Goal: Task Accomplishment & Management: Complete application form

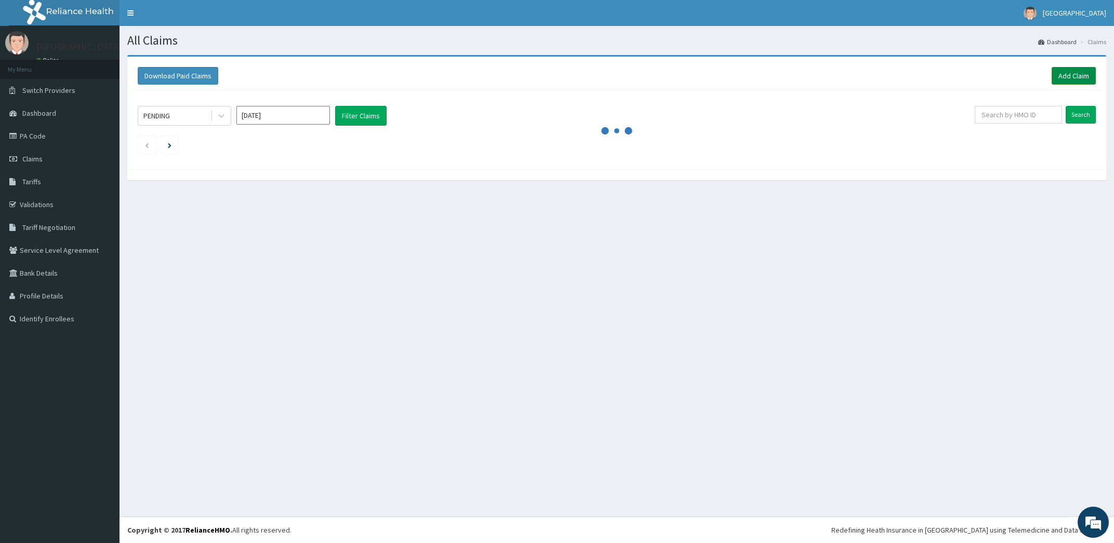
click at [1070, 78] on link "Add Claim" at bounding box center [1073, 76] width 44 height 18
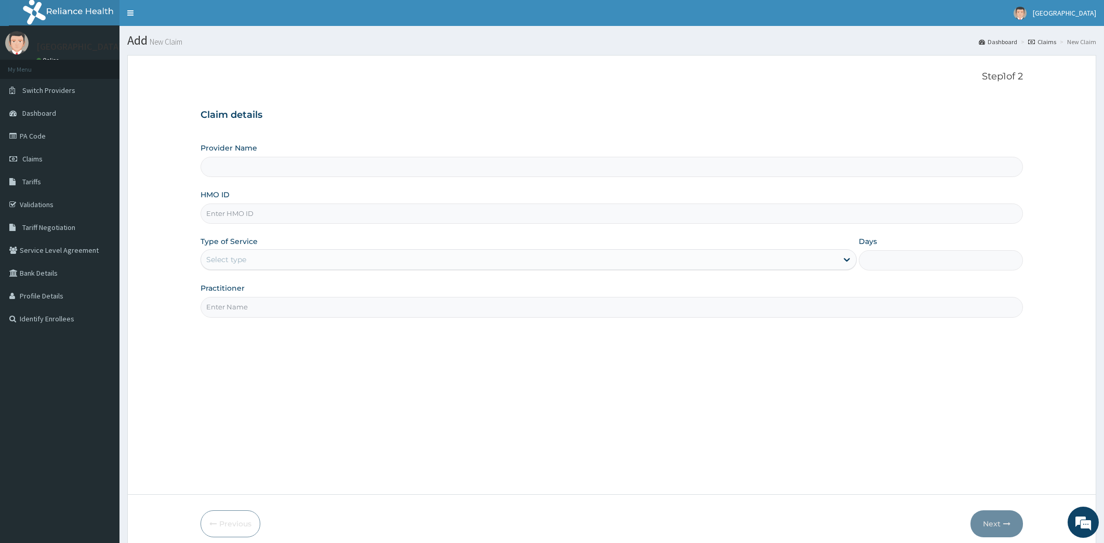
type input "[PERSON_NAME][GEOGRAPHIC_DATA]"
click at [497, 165] on input "[PERSON_NAME][GEOGRAPHIC_DATA]" at bounding box center [612, 167] width 823 height 20
click at [483, 213] on input "HMO ID" at bounding box center [612, 214] width 823 height 20
type input "rel/10720/a"
click at [412, 265] on div "Select type" at bounding box center [519, 259] width 637 height 17
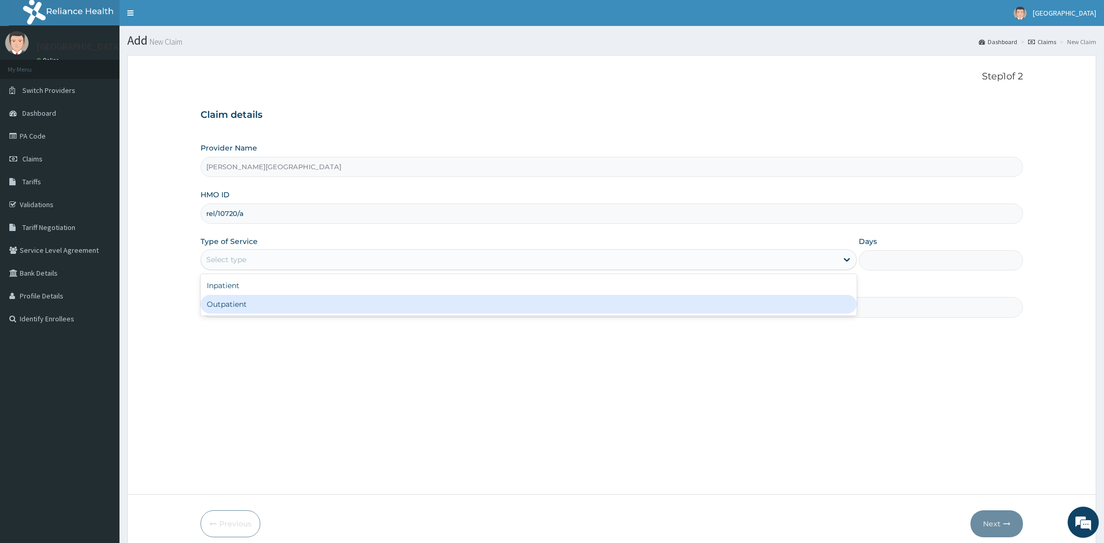
click at [350, 309] on div "Outpatient" at bounding box center [529, 304] width 657 height 19
type input "1"
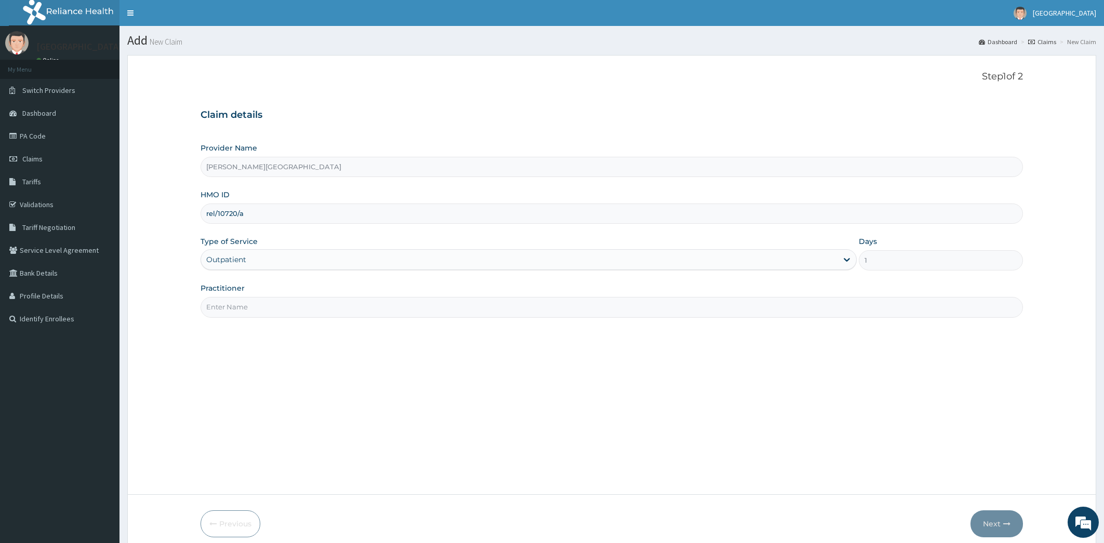
click at [337, 305] on input "Practitioner" at bounding box center [612, 307] width 823 height 20
type input "[PERSON_NAME]"
click at [1008, 522] on icon "button" at bounding box center [1006, 524] width 7 height 7
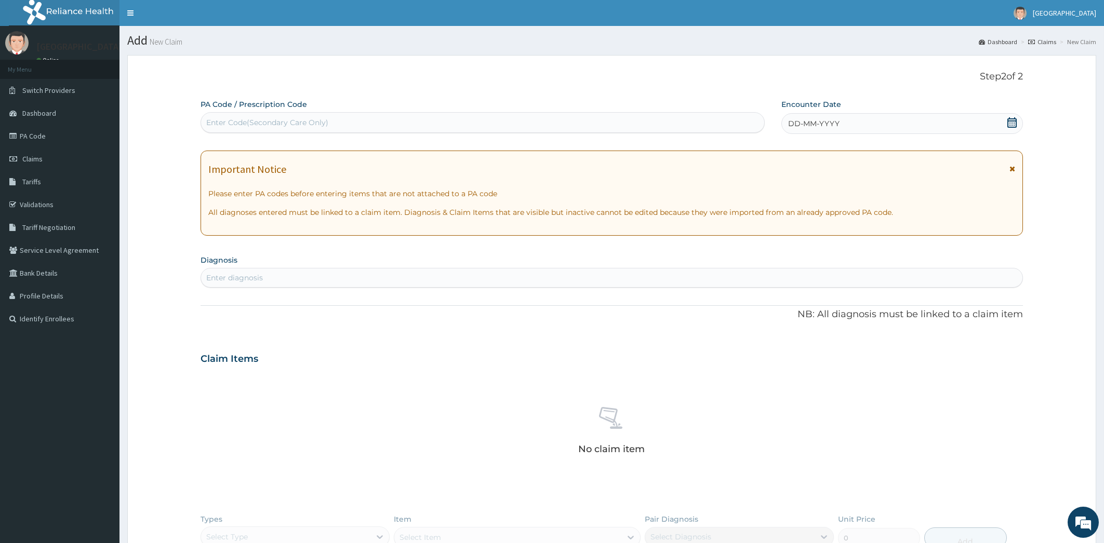
click at [298, 278] on div "Enter diagnosis" at bounding box center [612, 278] width 822 height 17
click at [1013, 124] on icon at bounding box center [1012, 122] width 10 height 10
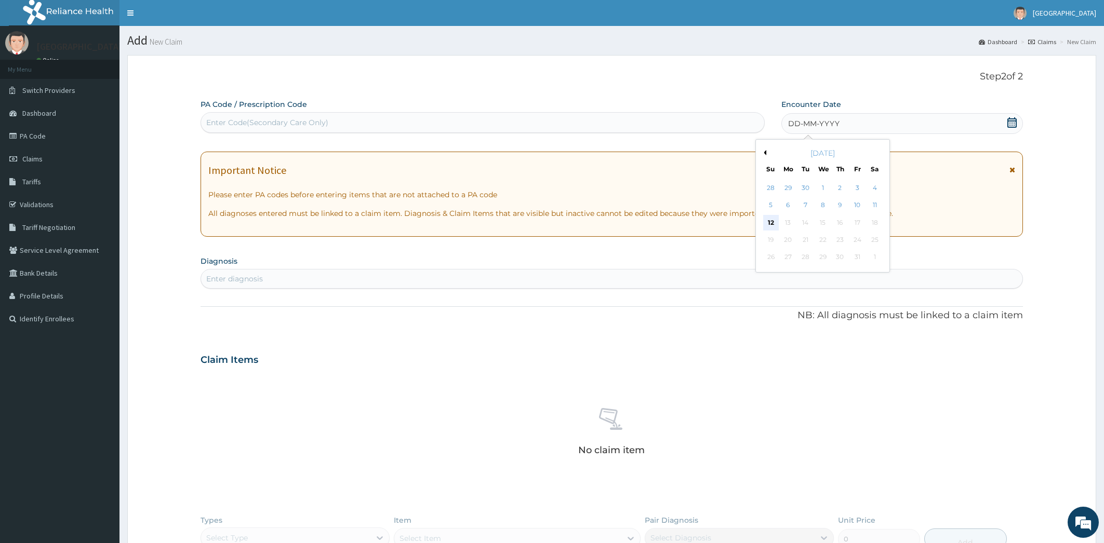
click at [769, 223] on div "12" at bounding box center [771, 223] width 16 height 16
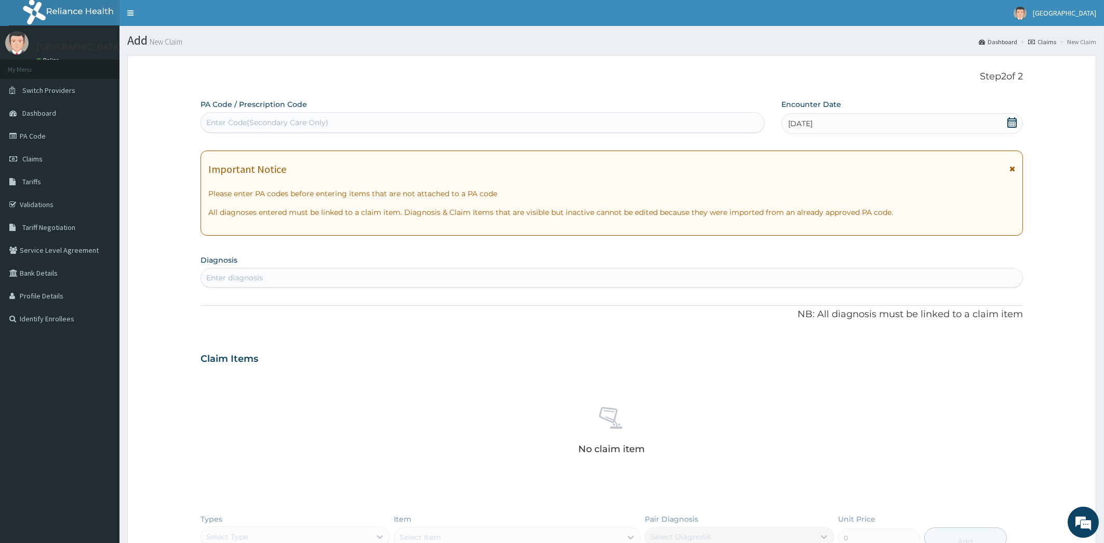
click at [521, 125] on div "Enter Code(Secondary Care Only)" at bounding box center [482, 122] width 563 height 17
type input "PID"
click at [540, 126] on div "PID" at bounding box center [482, 122] width 563 height 17
click at [346, 278] on div "Enter diagnosis" at bounding box center [612, 278] width 822 height 17
type input "pid"
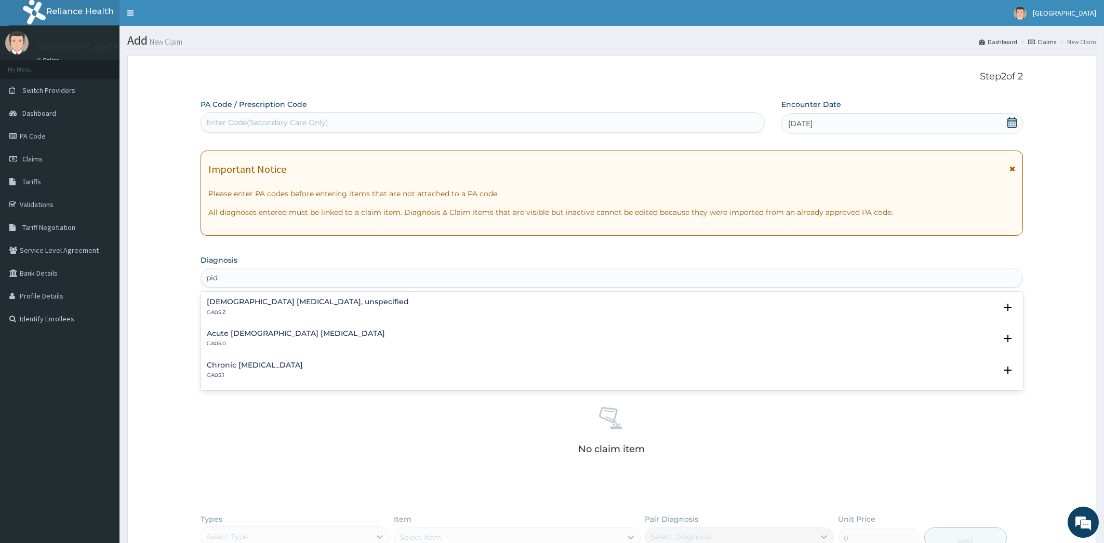
click at [295, 364] on h4 "Chronic [MEDICAL_DATA]" at bounding box center [255, 366] width 96 height 8
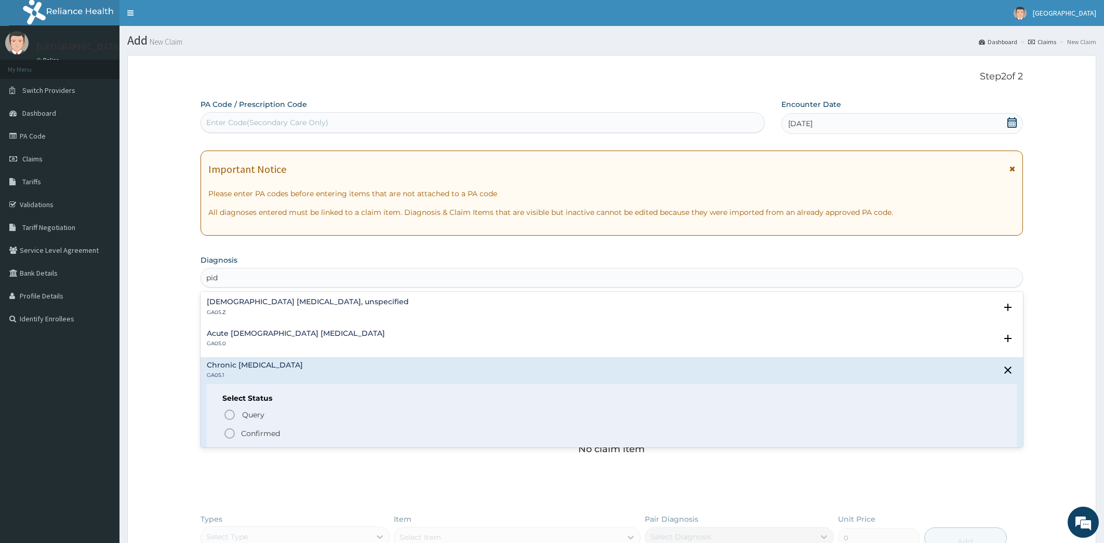
click at [243, 433] on p "Confirmed" at bounding box center [260, 434] width 39 height 10
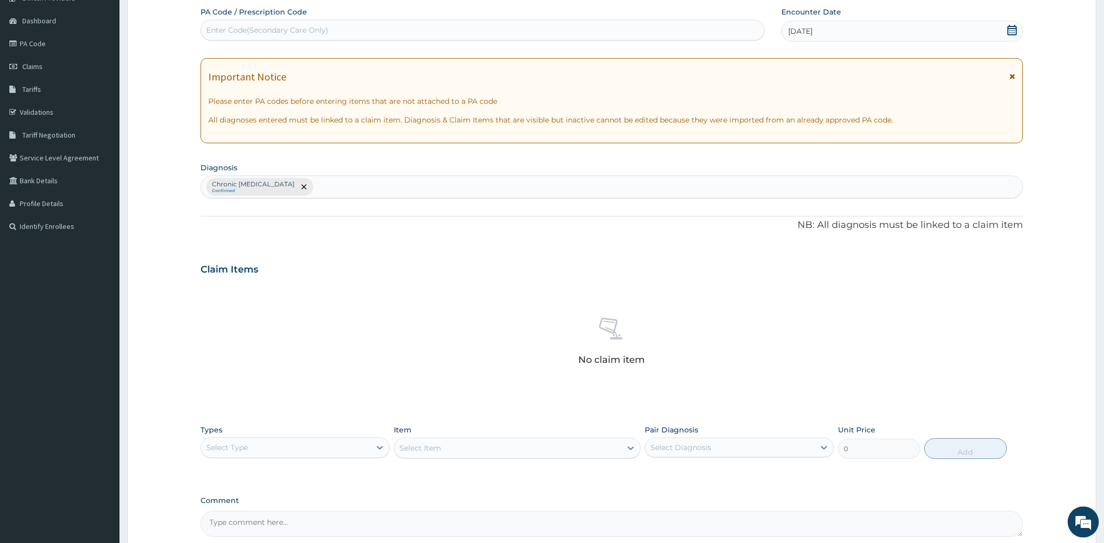
scroll to position [195, 0]
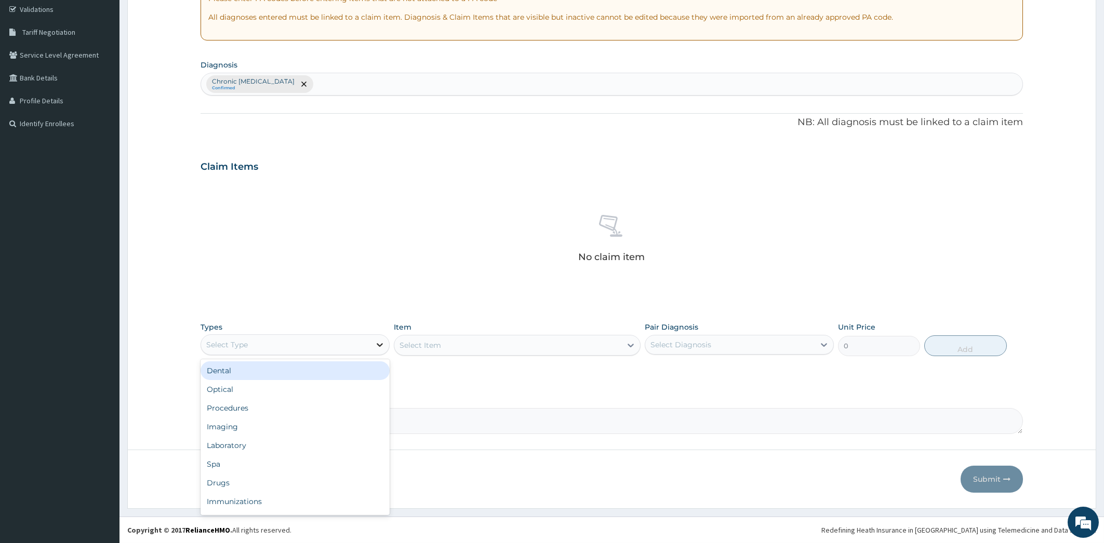
click at [381, 344] on icon at bounding box center [380, 345] width 10 height 10
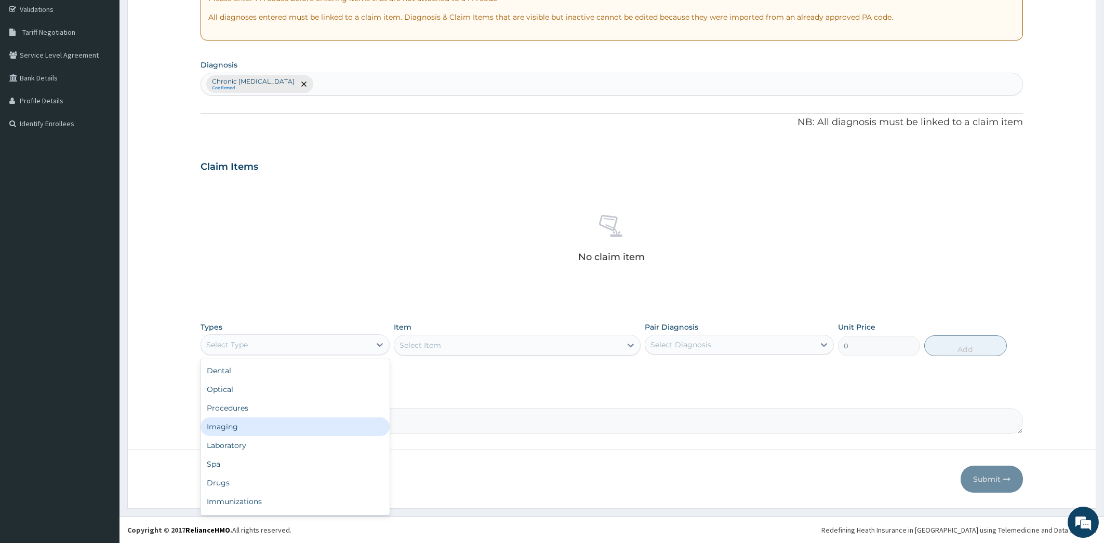
scroll to position [35, 0]
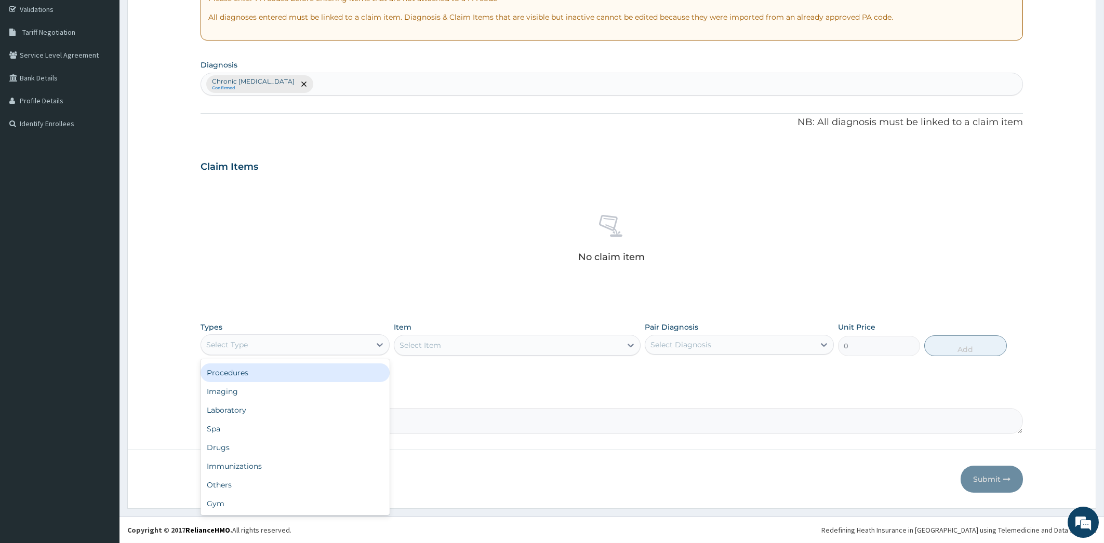
click at [283, 375] on div "Procedures" at bounding box center [295, 373] width 189 height 19
click at [630, 344] on div "Select Item" at bounding box center [517, 345] width 247 height 21
click at [583, 348] on div "Select Item" at bounding box center [517, 345] width 247 height 21
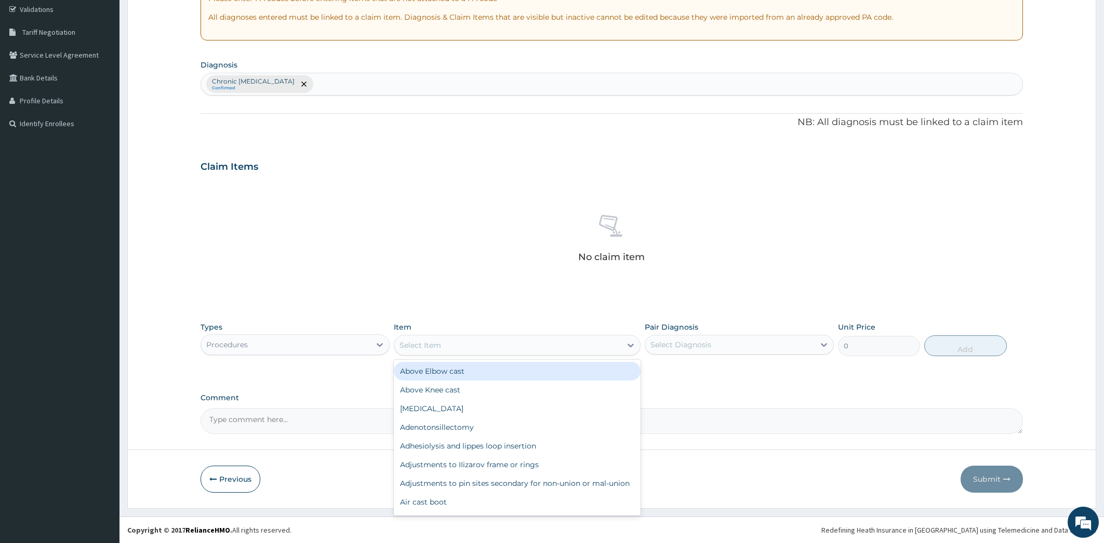
click at [583, 347] on div "Select Item" at bounding box center [507, 345] width 227 height 17
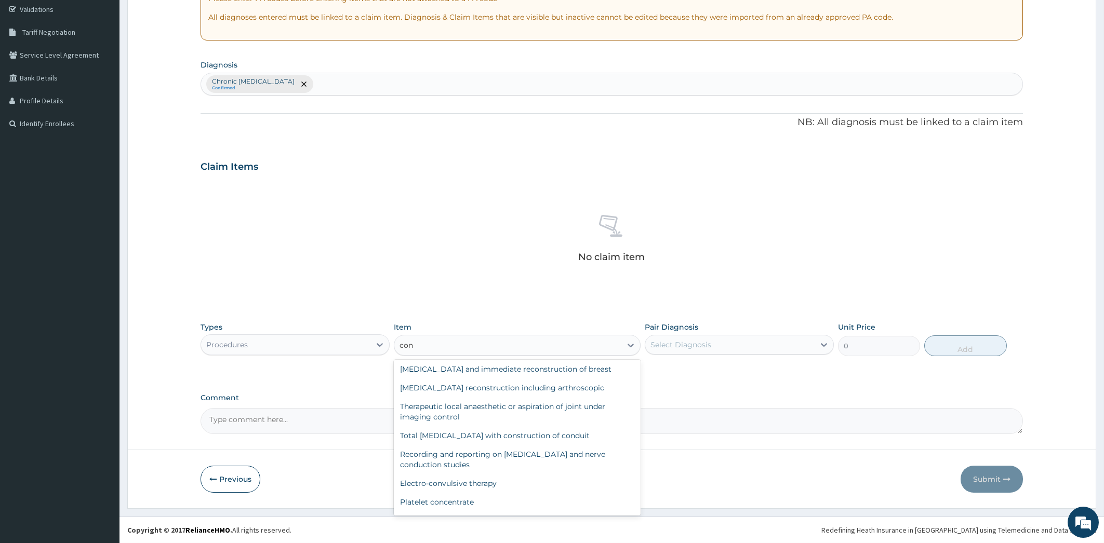
scroll to position [261, 0]
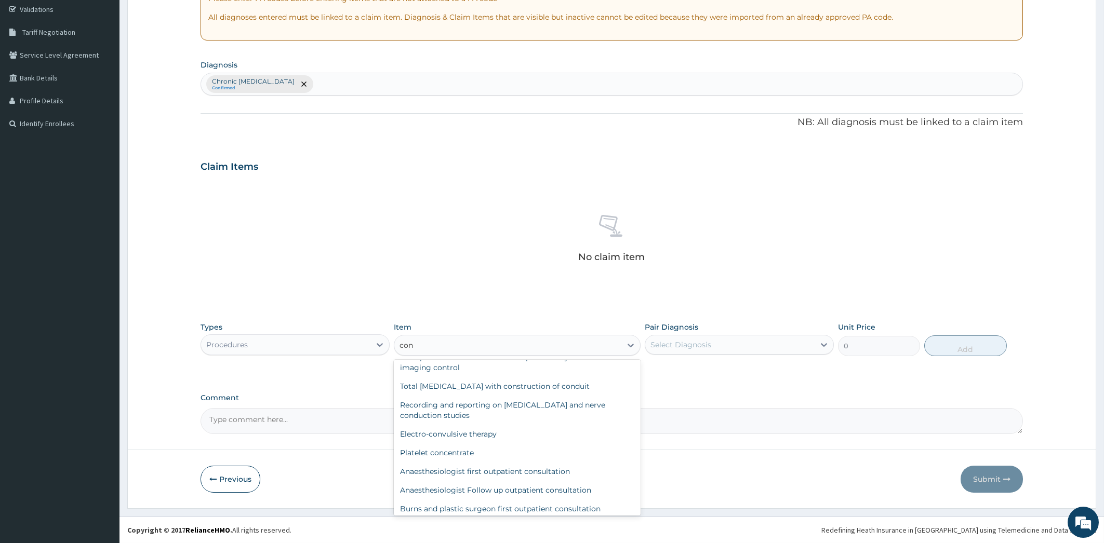
type input "con"
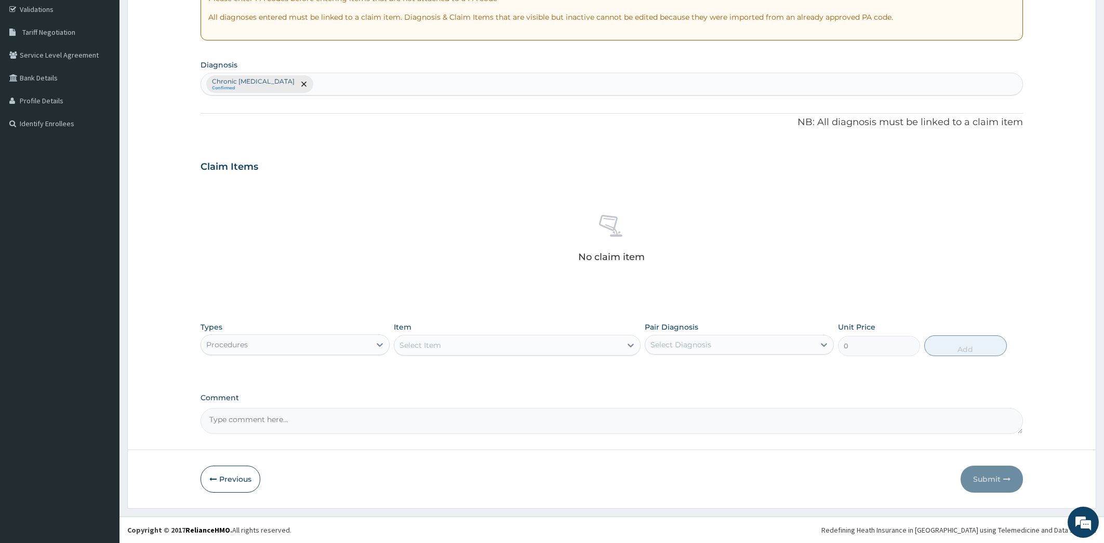
click at [452, 305] on div "PA Code / Prescription Code Enter Code(Secondary Care Only) Encounter Date [DAT…" at bounding box center [612, 169] width 823 height 530
click at [380, 343] on icon at bounding box center [380, 345] width 10 height 10
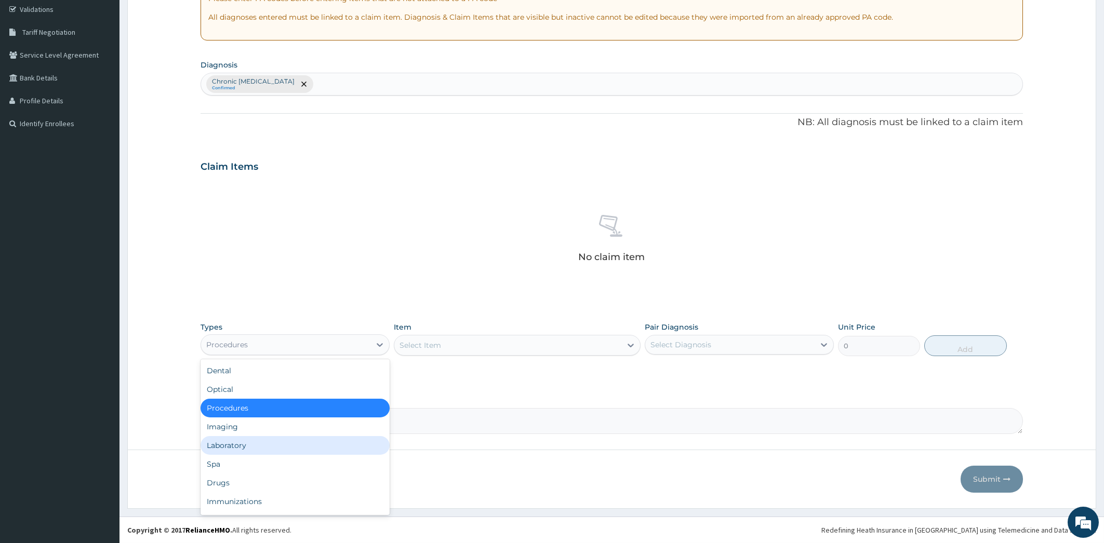
click at [313, 448] on div "Laboratory" at bounding box center [295, 445] width 189 height 19
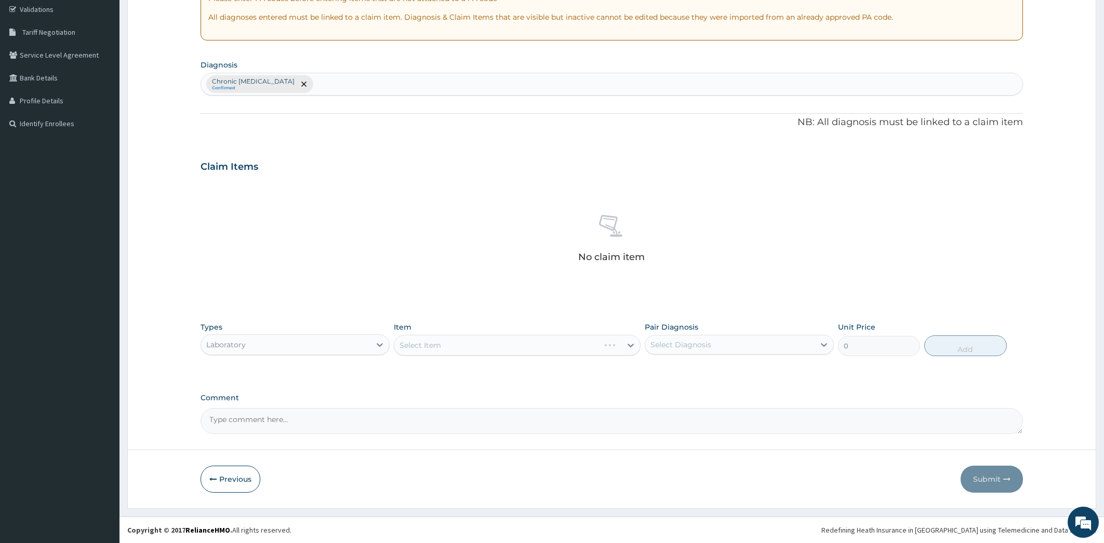
click at [633, 345] on div "Select Item" at bounding box center [517, 345] width 247 height 21
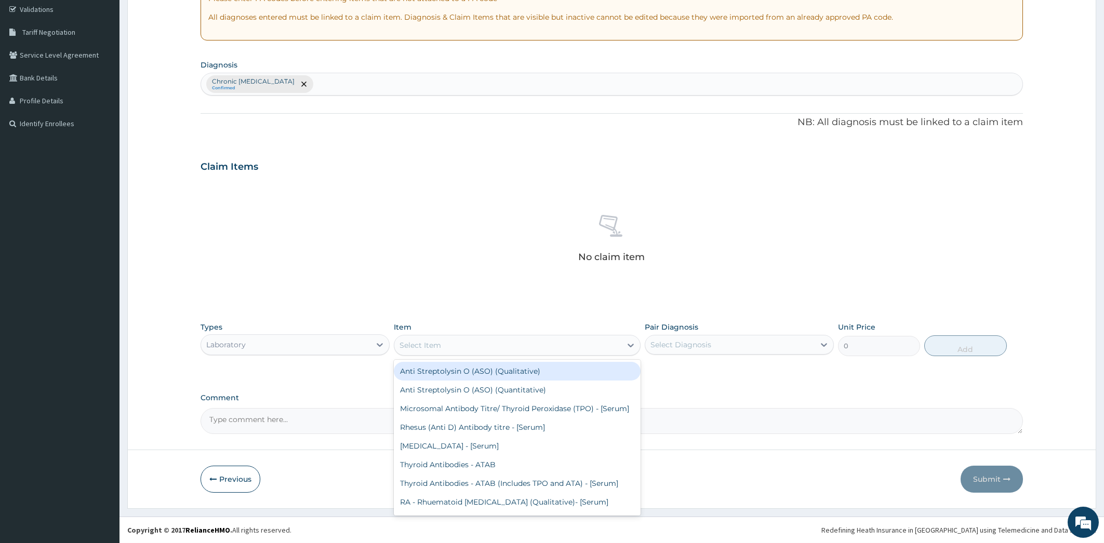
click at [559, 346] on div "Select Item" at bounding box center [507, 345] width 227 height 17
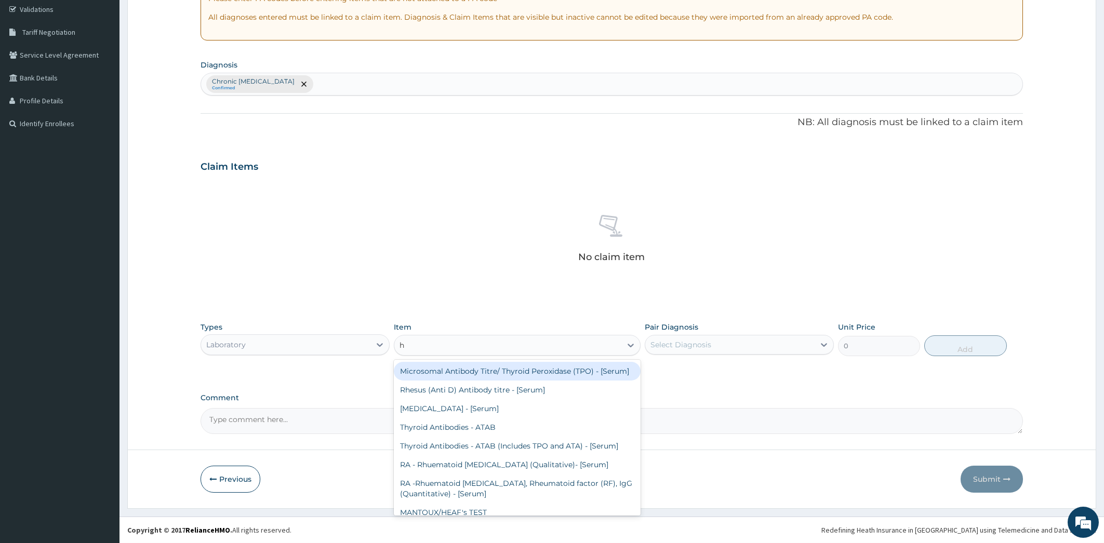
type input "hi"
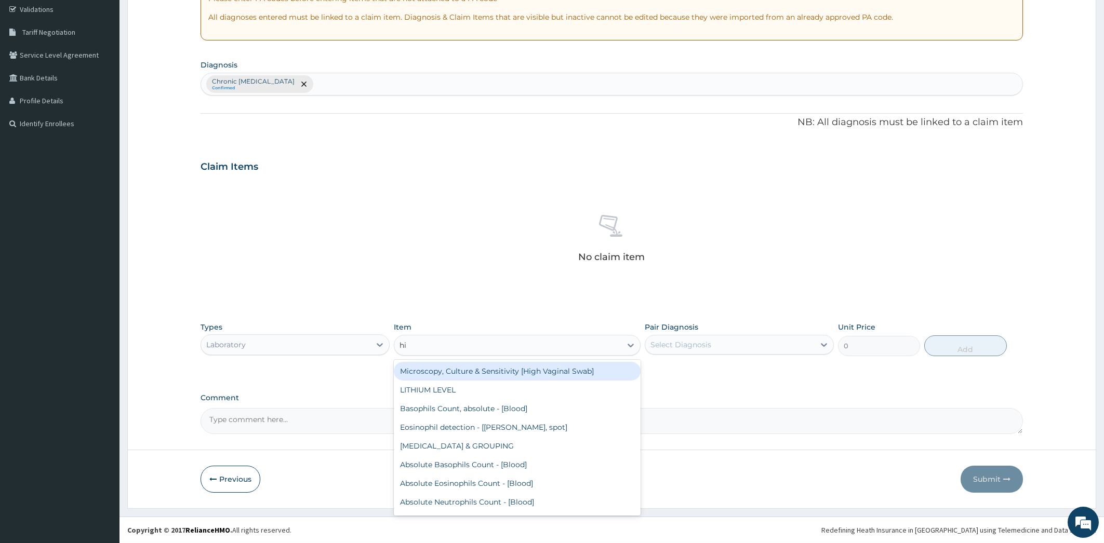
click at [548, 370] on div "Microscopy, Culture & Sensitivity [High Vaginal Swab]" at bounding box center [517, 371] width 247 height 19
type input "4837.5"
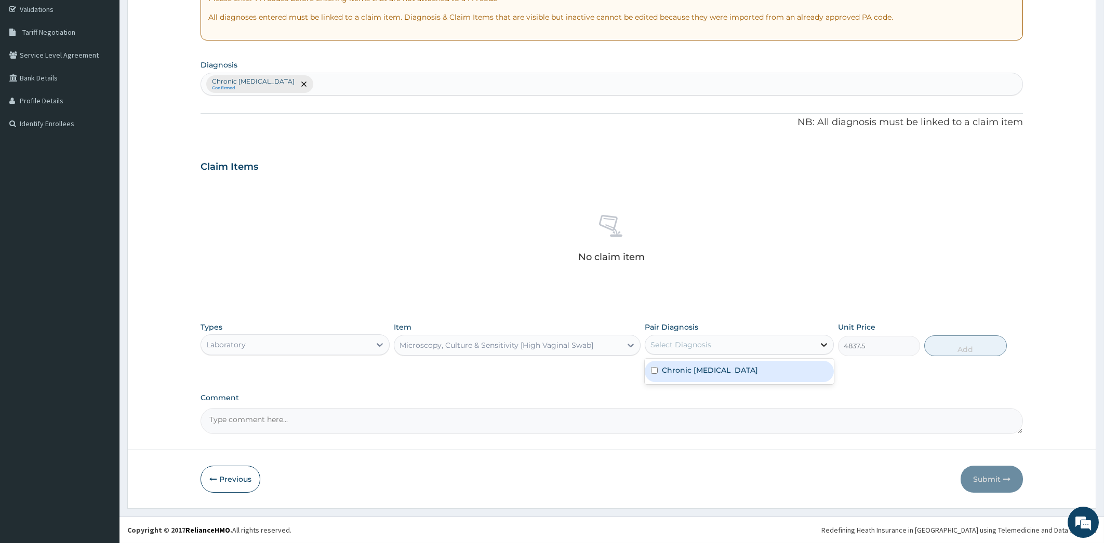
click at [824, 344] on icon at bounding box center [824, 345] width 10 height 10
click at [758, 369] on label "Chronic [MEDICAL_DATA]" at bounding box center [710, 370] width 96 height 10
checkbox input "true"
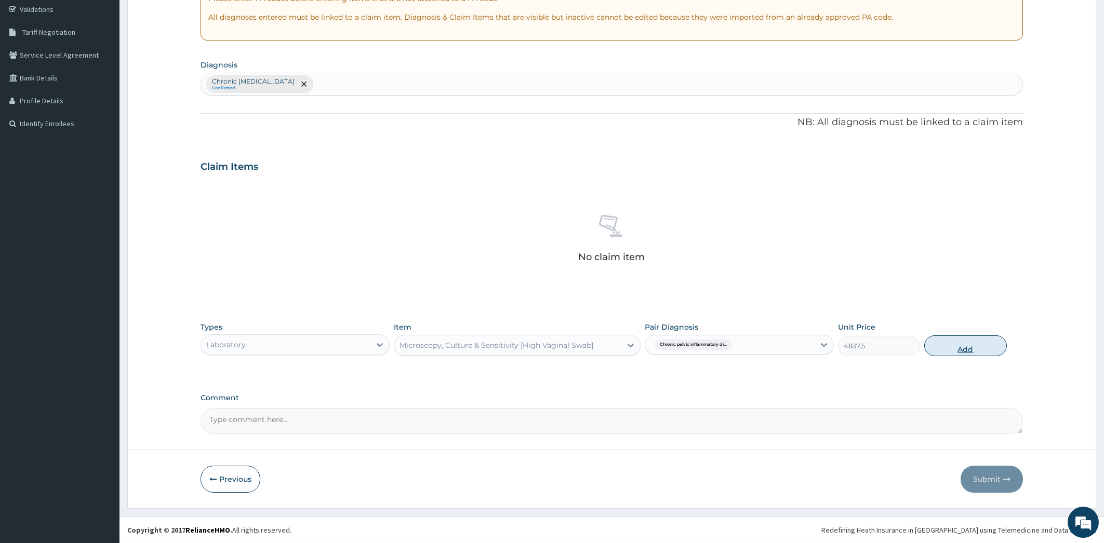
click at [959, 343] on button "Add" at bounding box center [965, 346] width 82 height 21
type input "0"
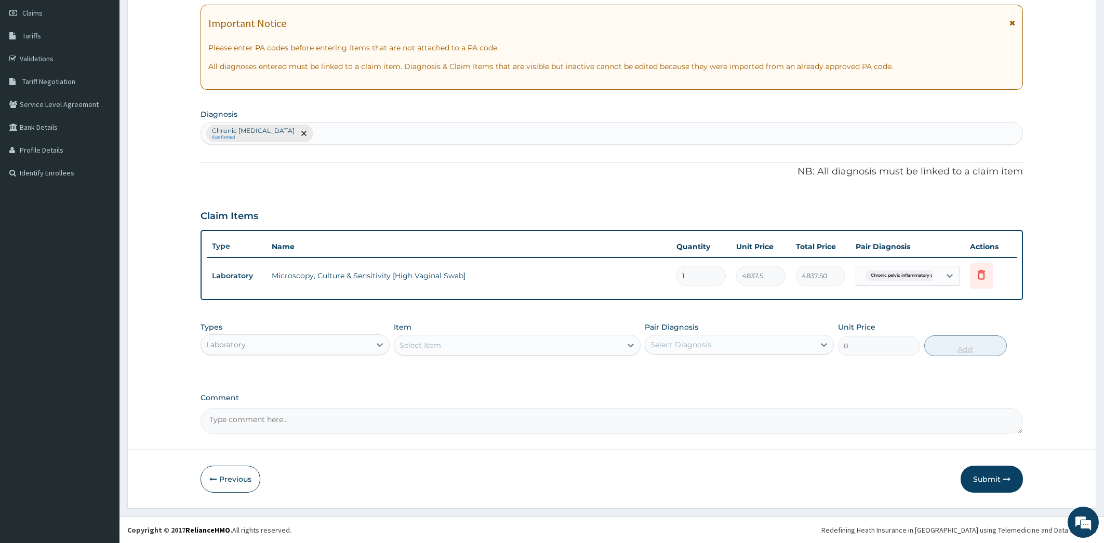
scroll to position [145, 0]
click at [283, 345] on div "Laboratory" at bounding box center [285, 346] width 169 height 17
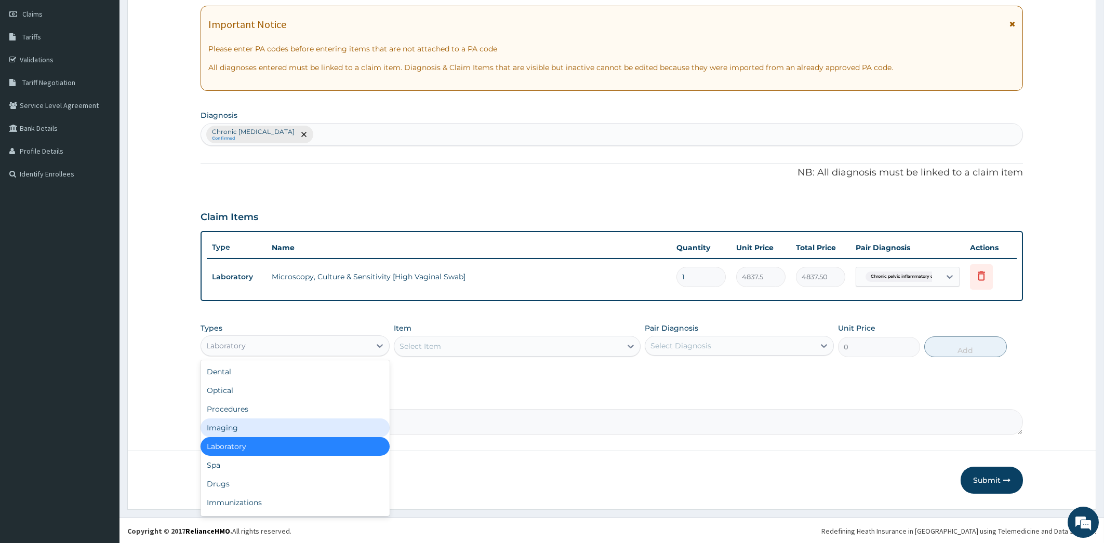
scroll to position [35, 0]
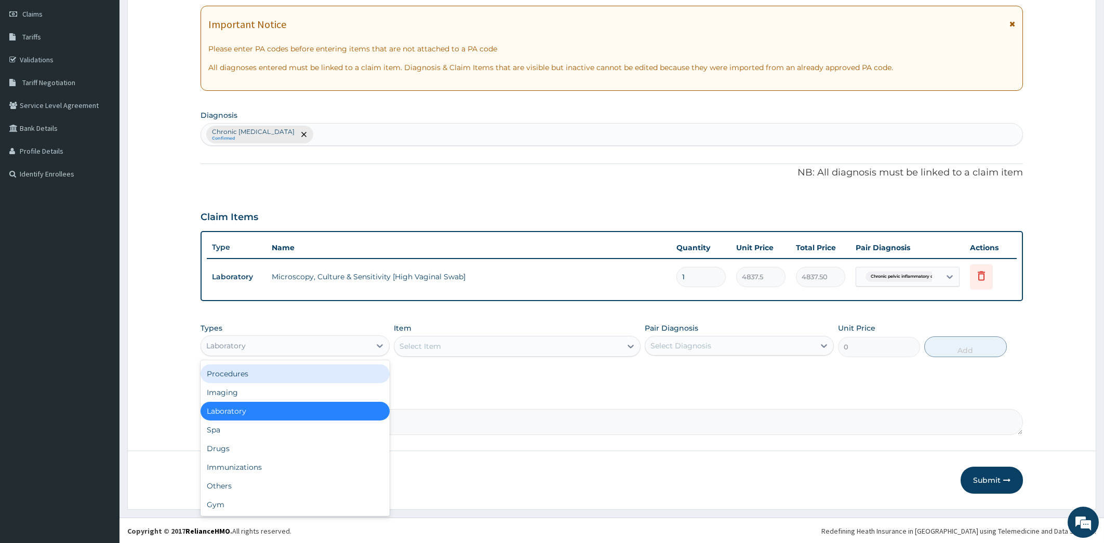
click at [285, 372] on div "Procedures" at bounding box center [295, 374] width 189 height 19
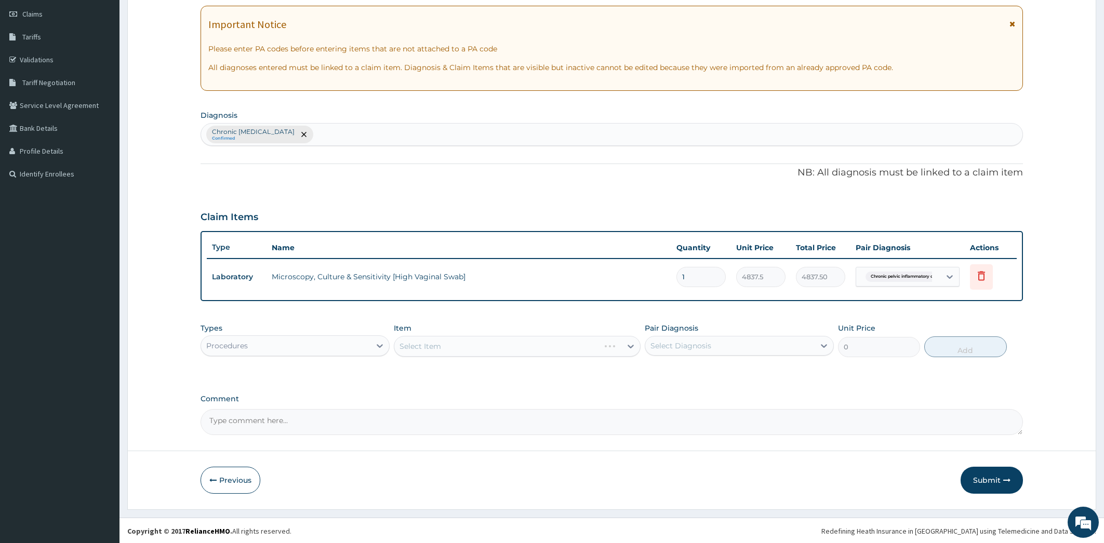
click at [543, 345] on div "Select Item" at bounding box center [517, 346] width 247 height 21
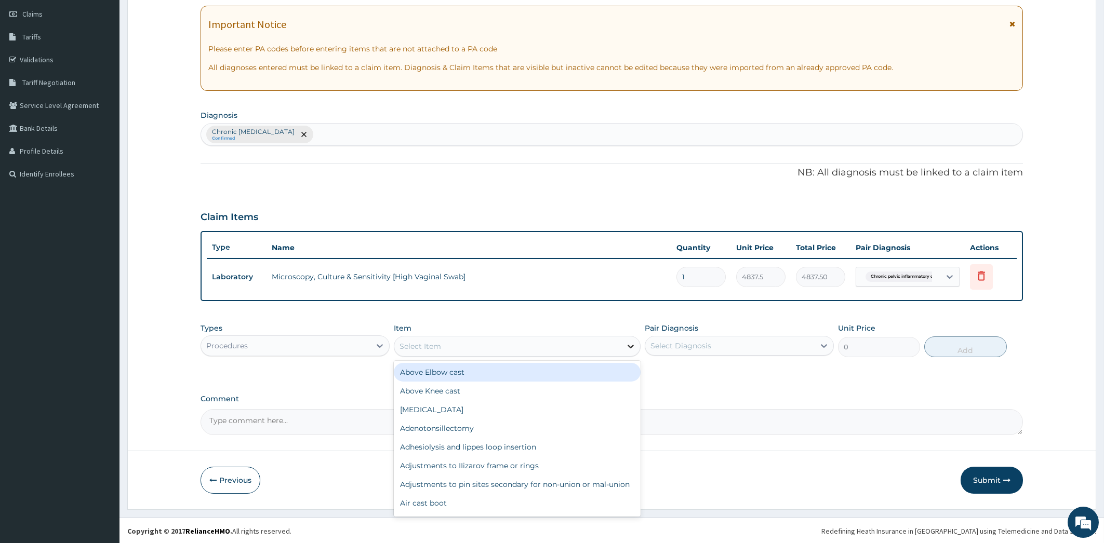
click at [630, 343] on icon at bounding box center [630, 346] width 10 height 10
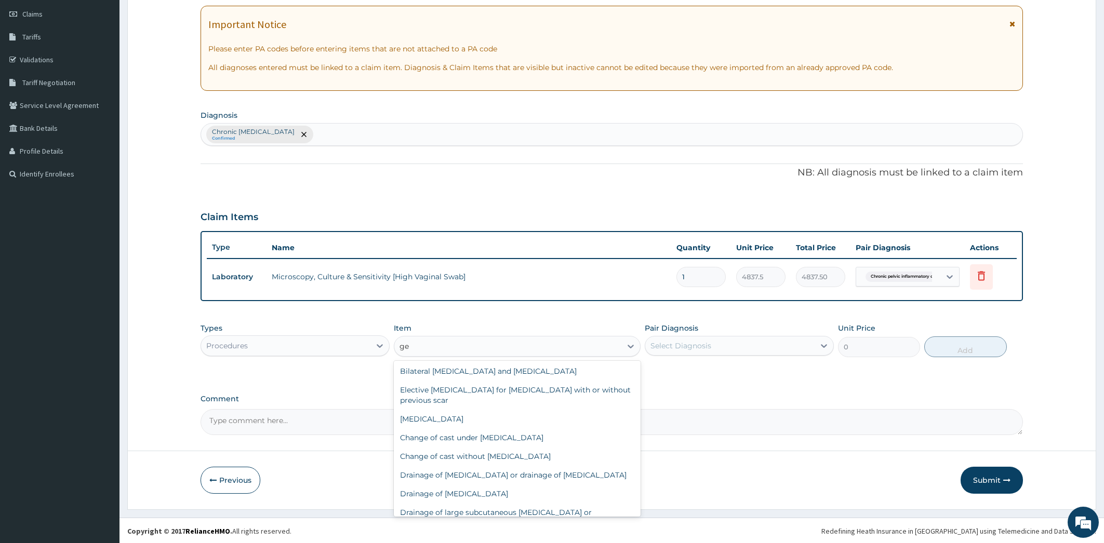
scroll to position [0, 0]
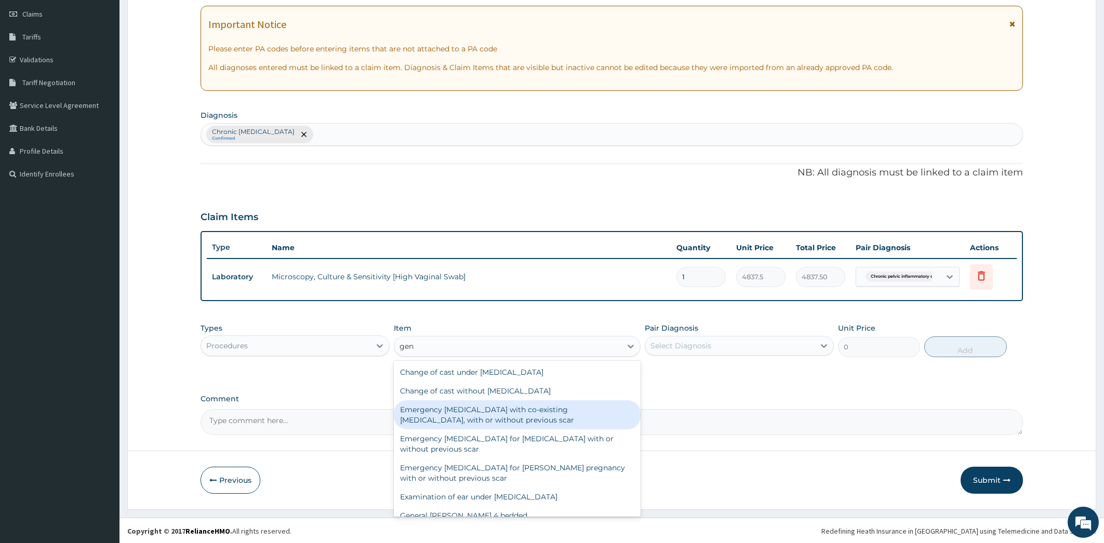
type input "gene"
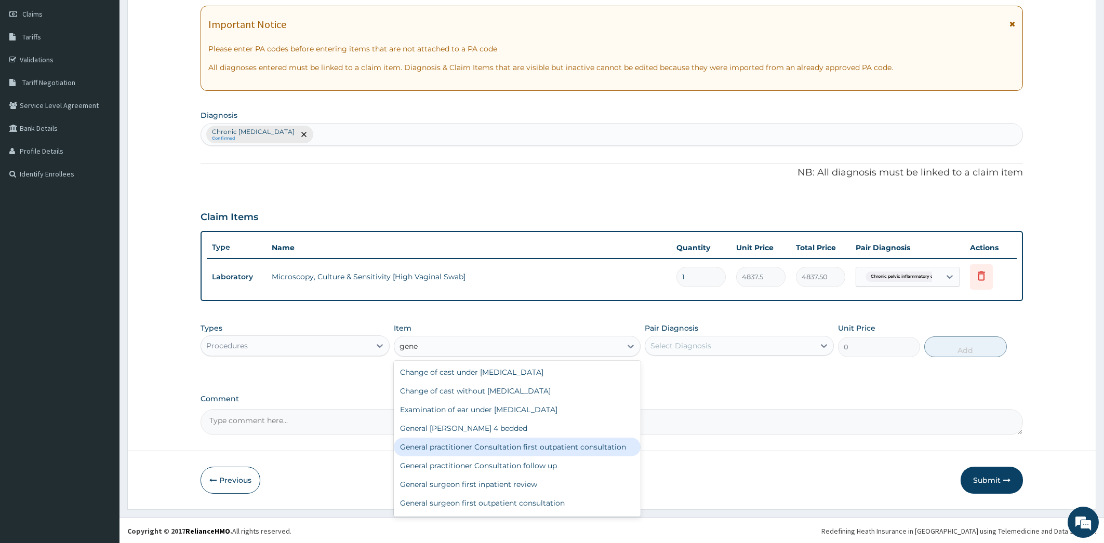
click at [553, 446] on div "General practitioner Consultation first outpatient consultation" at bounding box center [517, 447] width 247 height 19
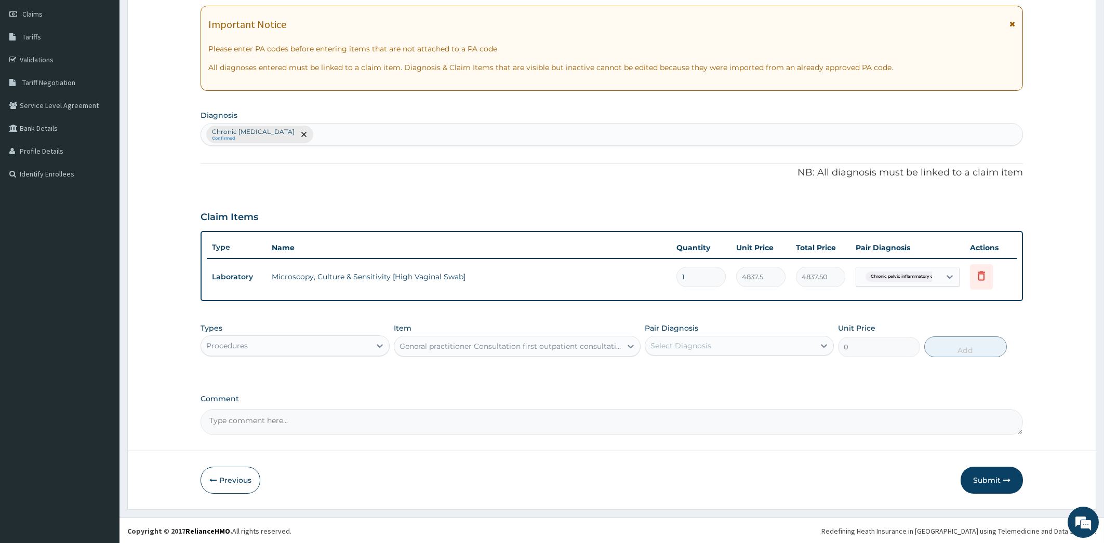
type input "4000"
click at [824, 344] on icon at bounding box center [824, 346] width 10 height 10
click at [758, 370] on label "Chronic [MEDICAL_DATA]" at bounding box center [710, 371] width 96 height 10
checkbox input "true"
click at [966, 343] on button "Add" at bounding box center [965, 347] width 82 height 21
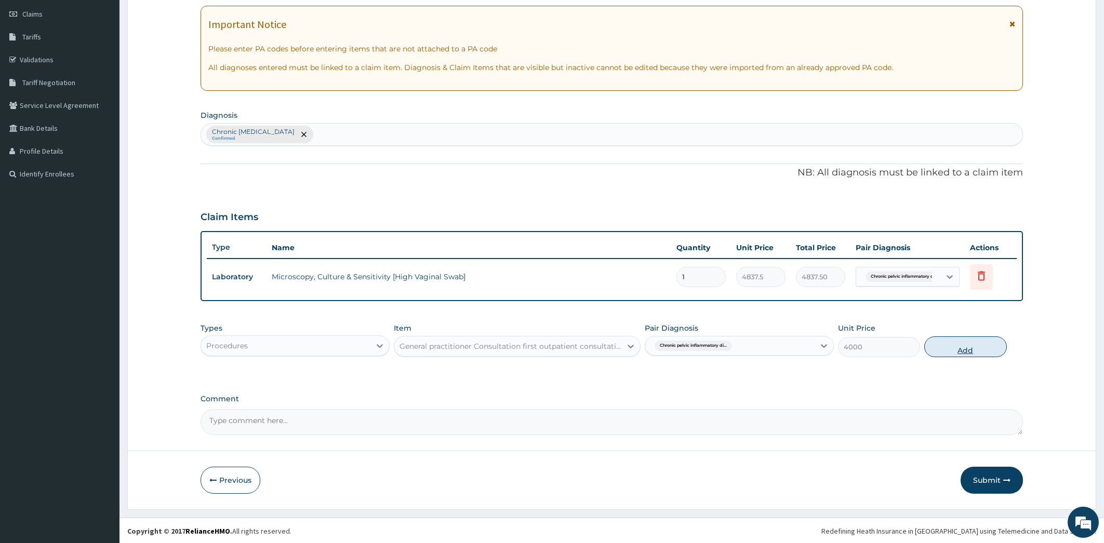
type input "0"
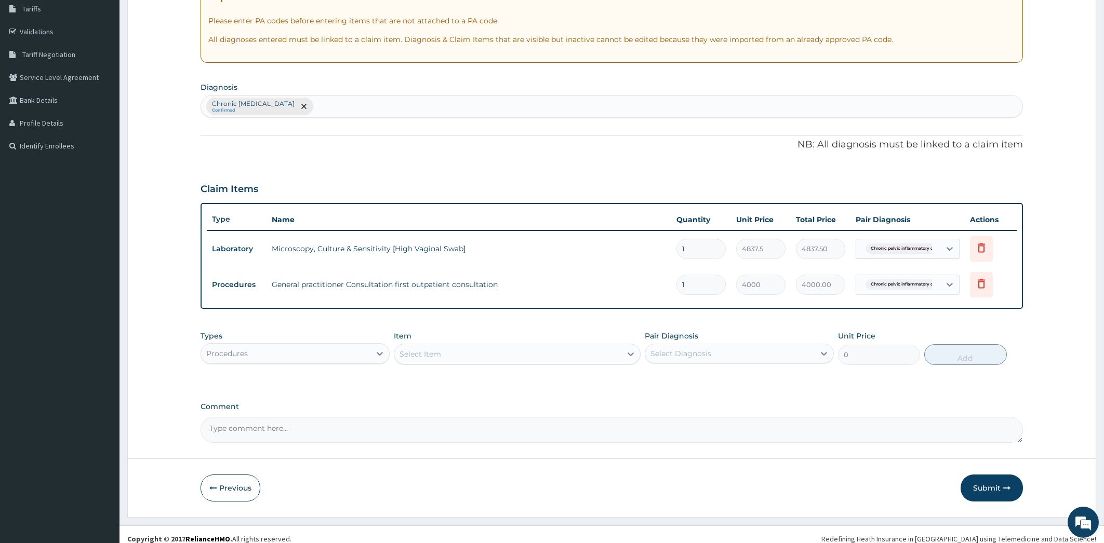
scroll to position [181, 0]
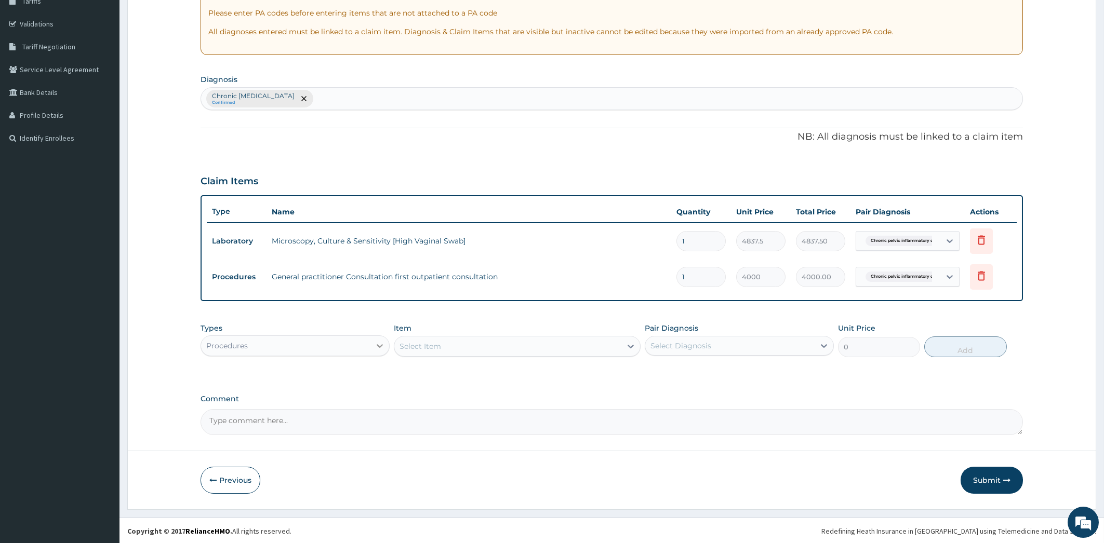
click at [382, 345] on icon at bounding box center [380, 346] width 6 height 4
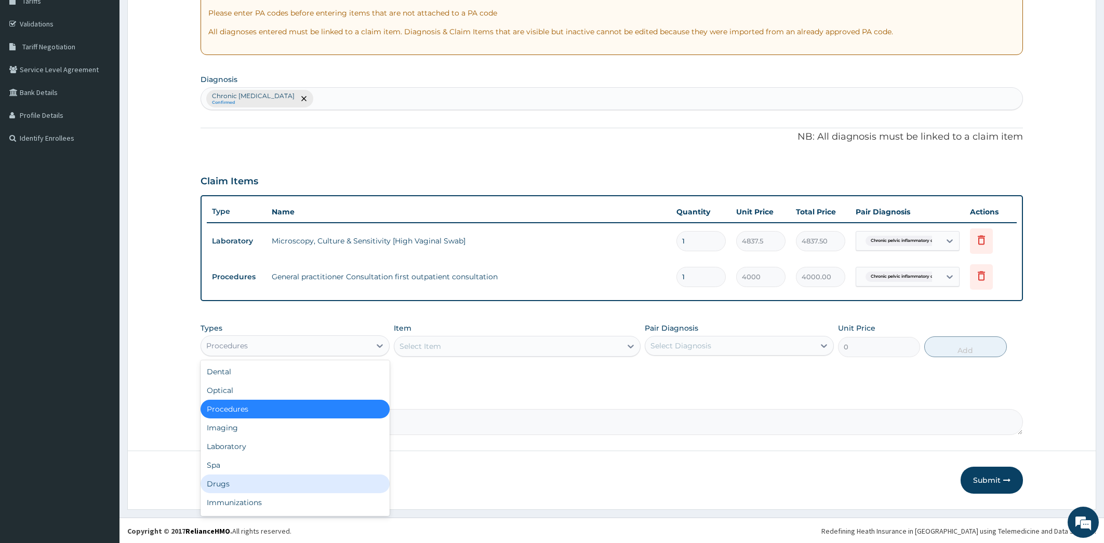
click at [265, 478] on div "Drugs" at bounding box center [295, 484] width 189 height 19
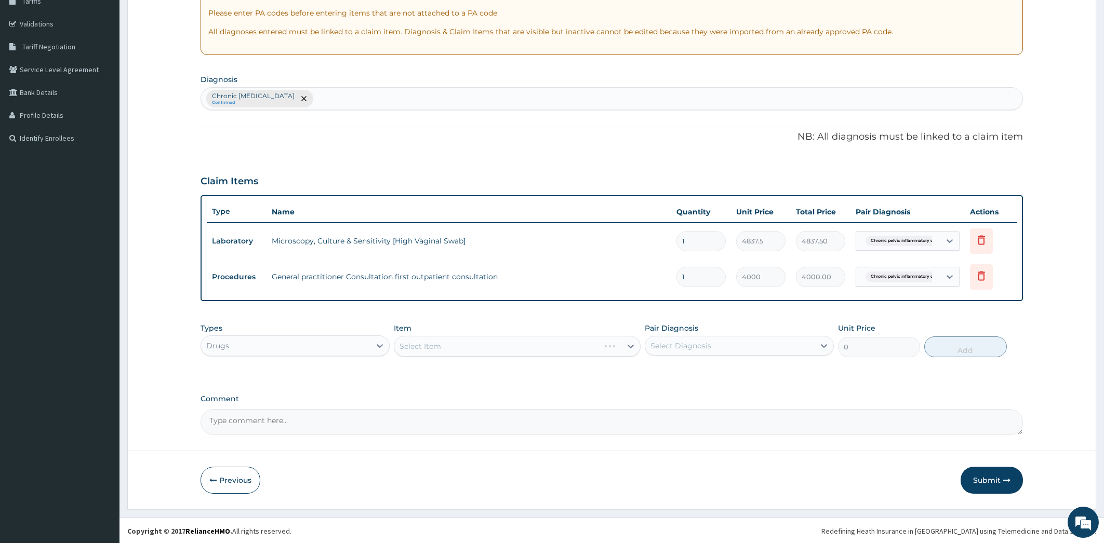
click at [546, 349] on div "Select Item" at bounding box center [517, 346] width 247 height 21
click at [598, 343] on div "Select Item" at bounding box center [517, 346] width 247 height 21
click at [630, 344] on icon at bounding box center [630, 346] width 10 height 10
click at [588, 348] on div "Select Item" at bounding box center [507, 346] width 227 height 17
click at [630, 346] on icon at bounding box center [631, 347] width 6 height 4
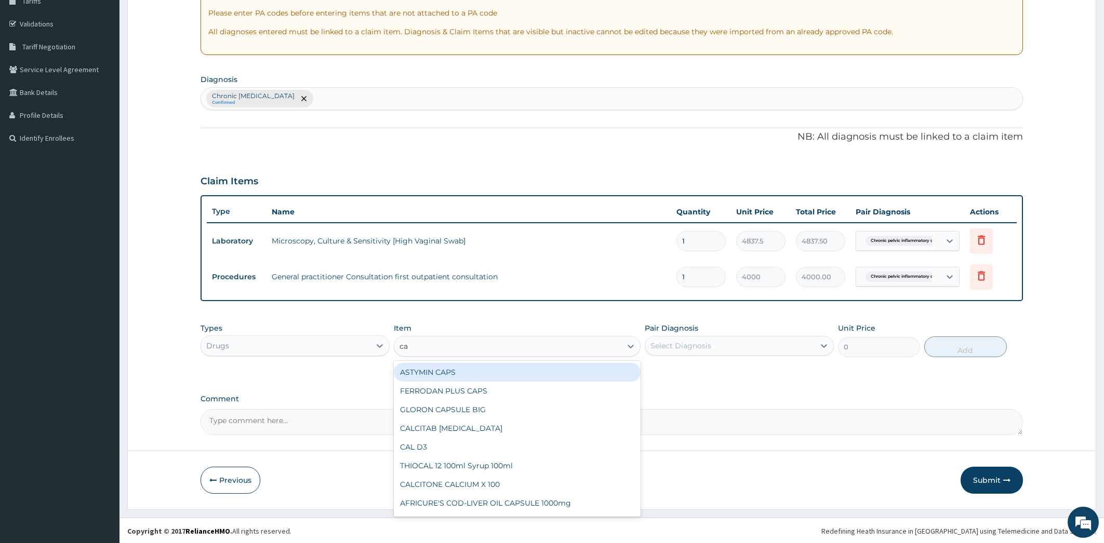
type input "c"
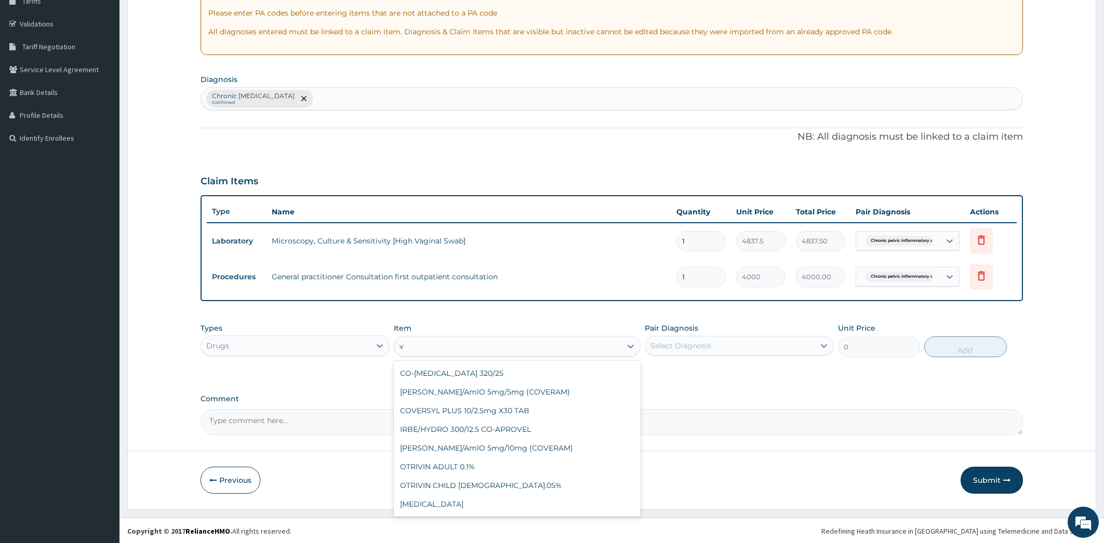
type input "vi"
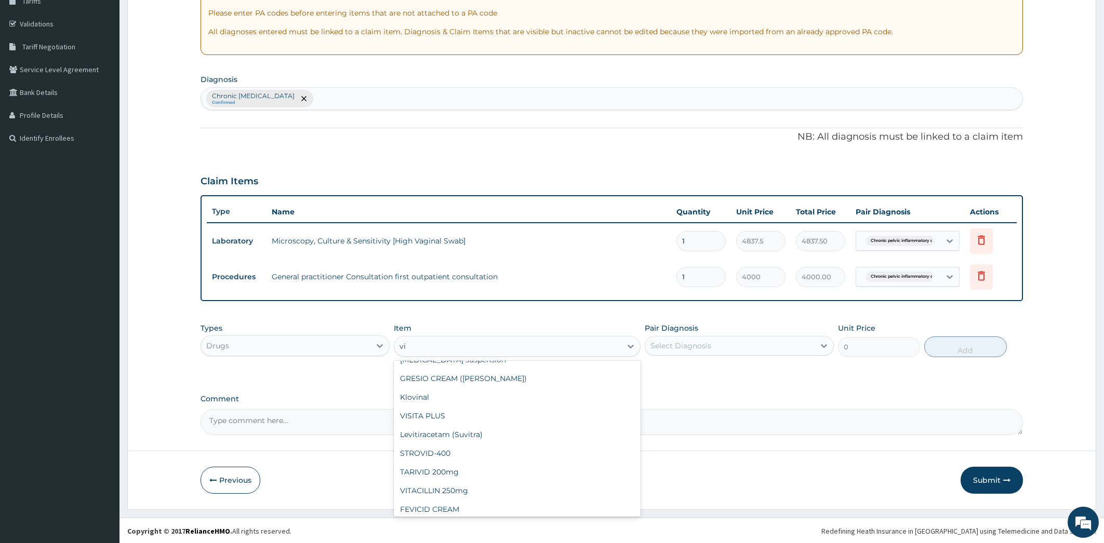
scroll to position [514, 0]
click at [580, 398] on div "Klovinal" at bounding box center [517, 401] width 247 height 19
type input "950"
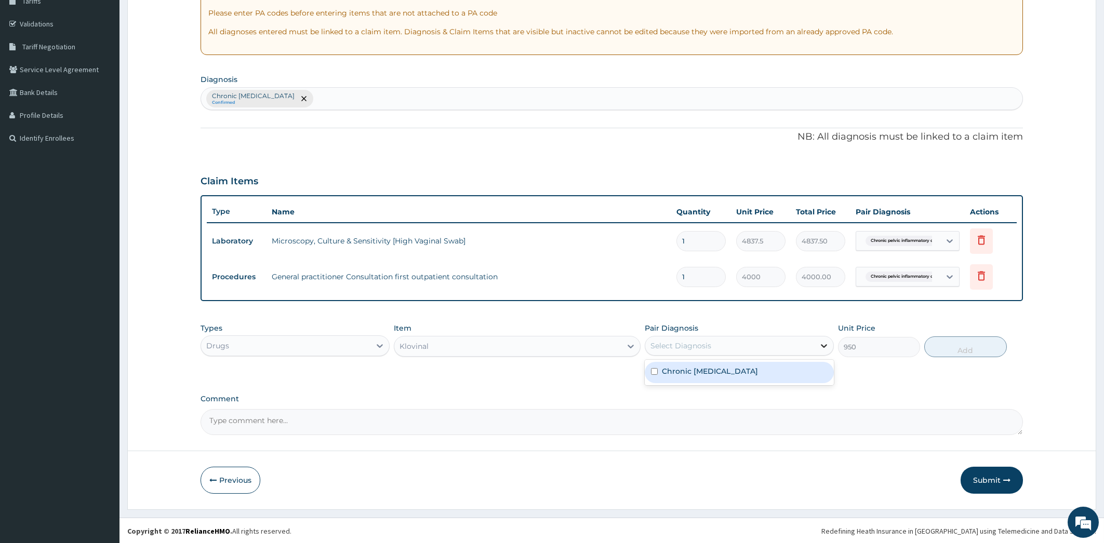
click at [822, 346] on icon at bounding box center [824, 346] width 6 height 4
click at [800, 374] on div "Chronic [MEDICAL_DATA]" at bounding box center [739, 372] width 189 height 21
checkbox input "true"
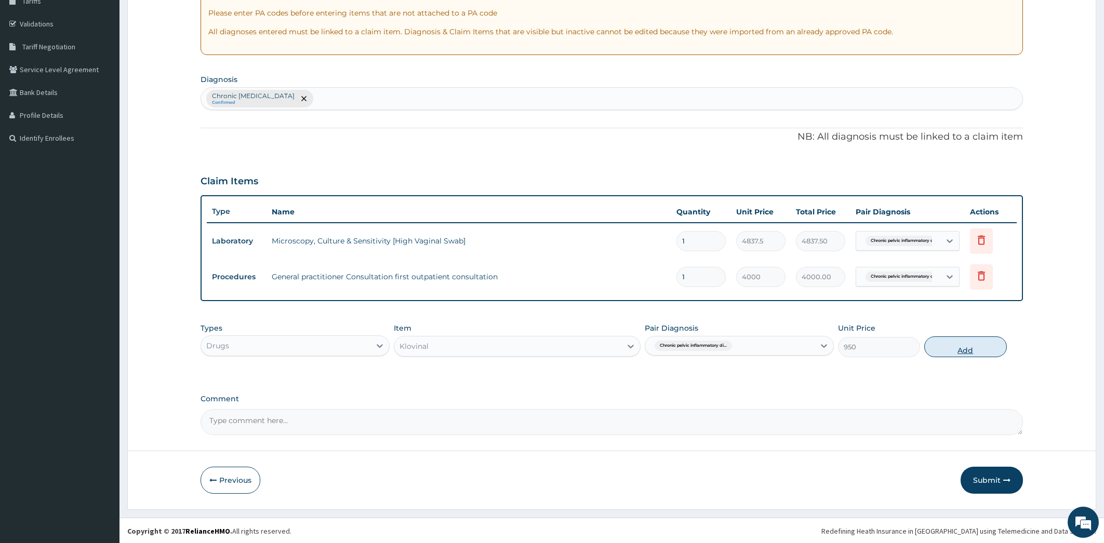
click at [962, 342] on button "Add" at bounding box center [965, 347] width 82 height 21
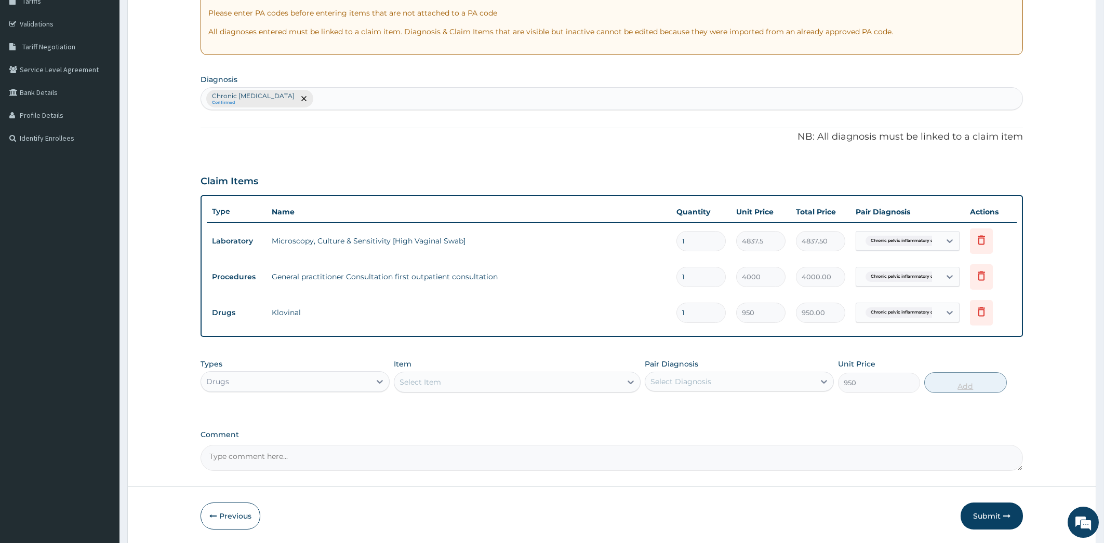
type input "0"
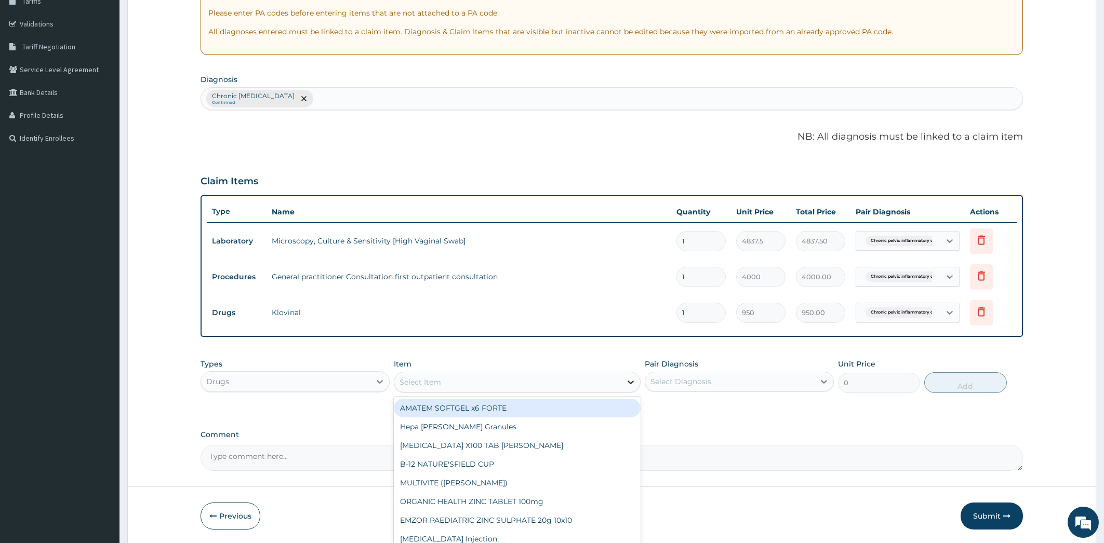
click at [631, 384] on icon at bounding box center [630, 382] width 10 height 10
type input "cef"
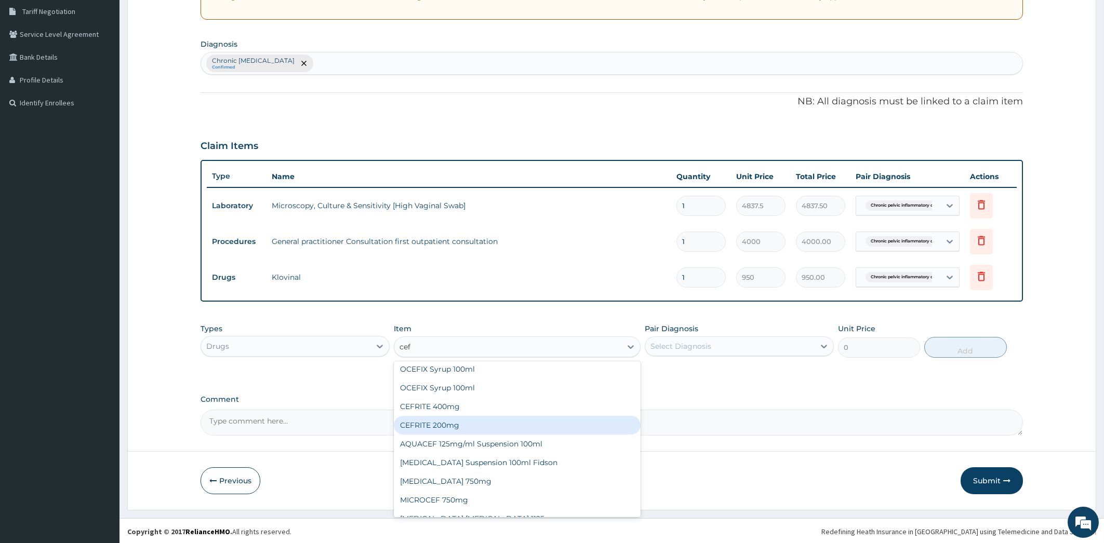
scroll to position [104, 0]
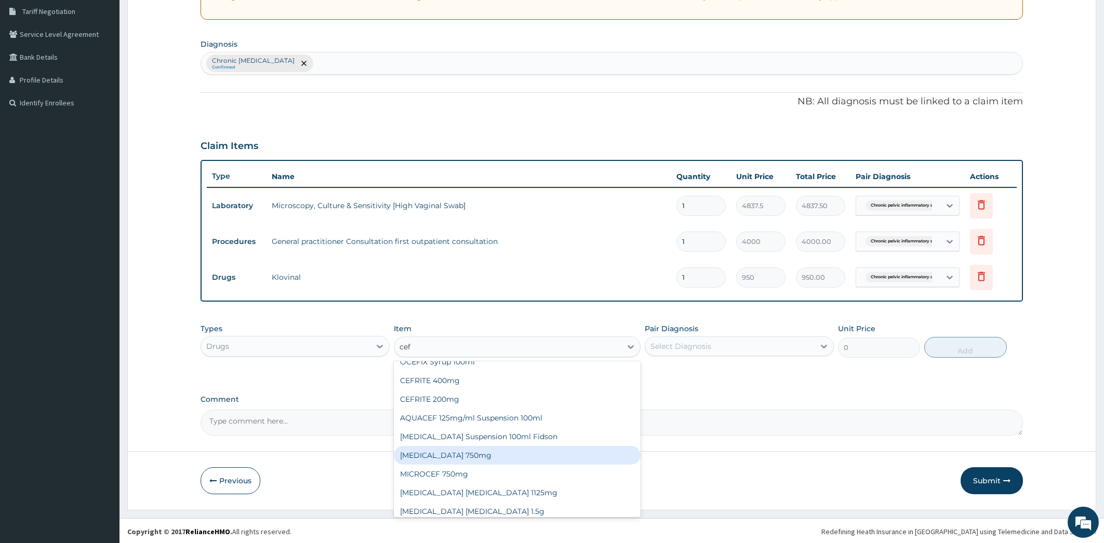
click at [596, 456] on div "[MEDICAL_DATA] 750mg" at bounding box center [517, 455] width 247 height 19
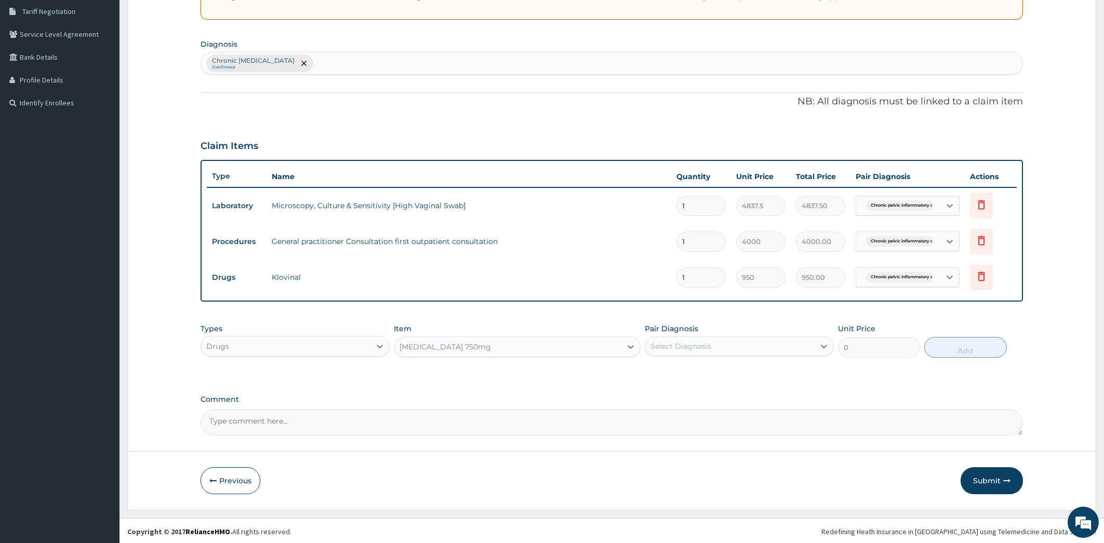
type input "1773.75"
click at [821, 343] on icon at bounding box center [824, 346] width 10 height 10
click at [790, 376] on div "Chronic [MEDICAL_DATA]" at bounding box center [739, 373] width 189 height 21
checkbox input "true"
click at [964, 349] on button "Add" at bounding box center [965, 347] width 82 height 21
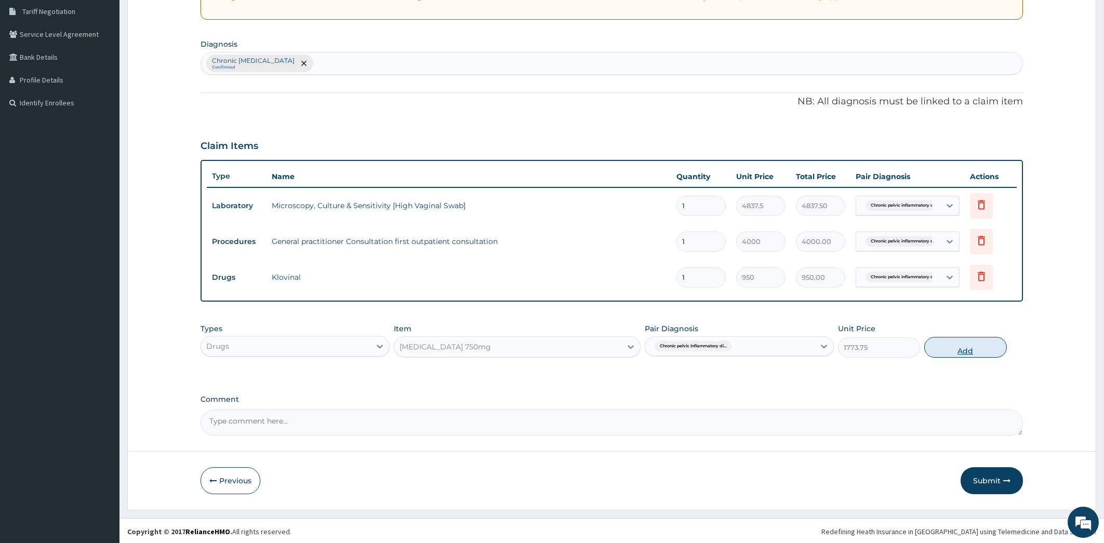
type input "0"
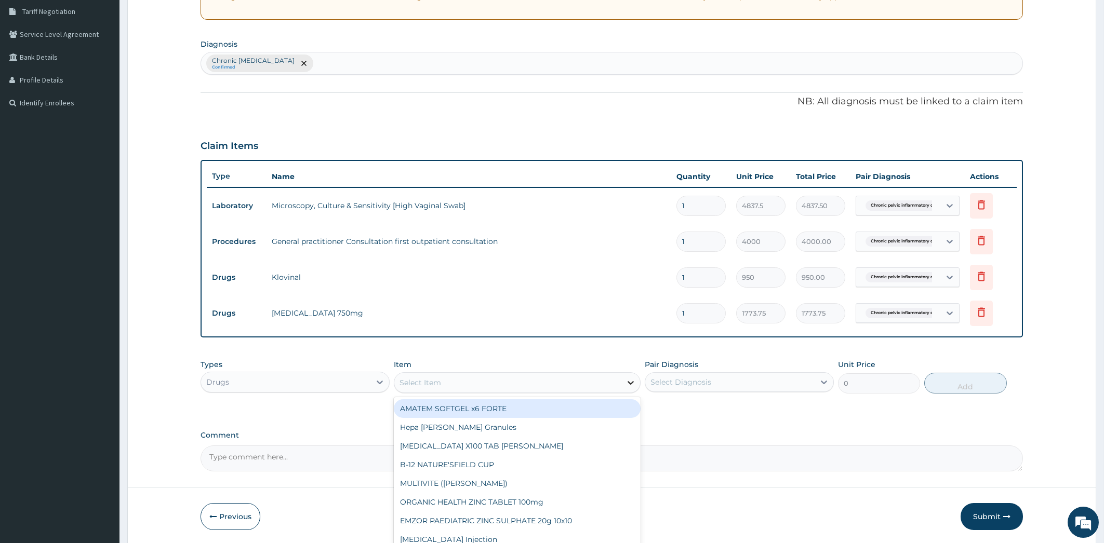
click at [628, 384] on icon at bounding box center [630, 383] width 10 height 10
type input "fla"
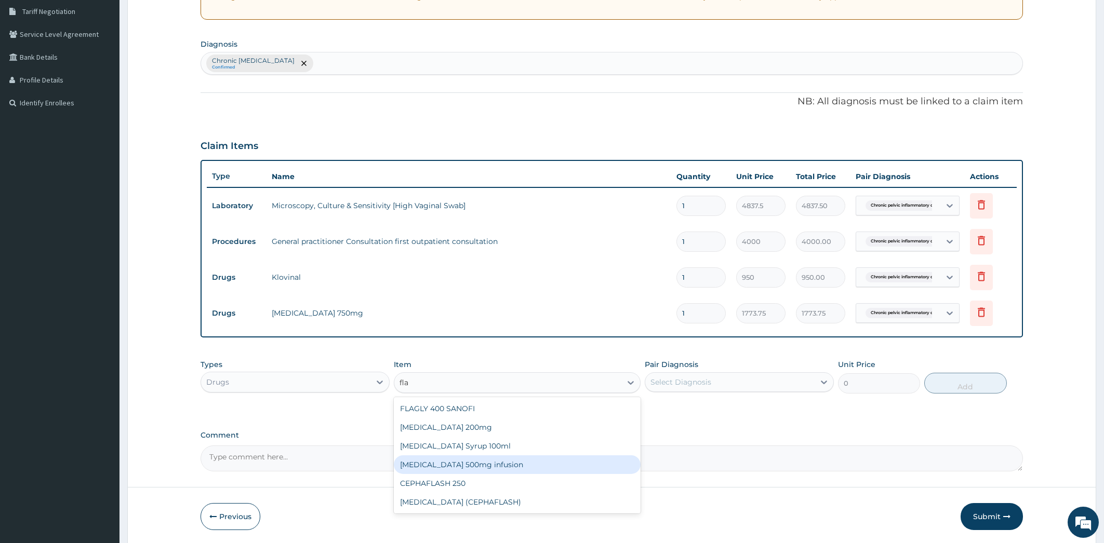
click at [557, 461] on div "[MEDICAL_DATA] 500mg infusion" at bounding box center [517, 465] width 247 height 19
type input "950"
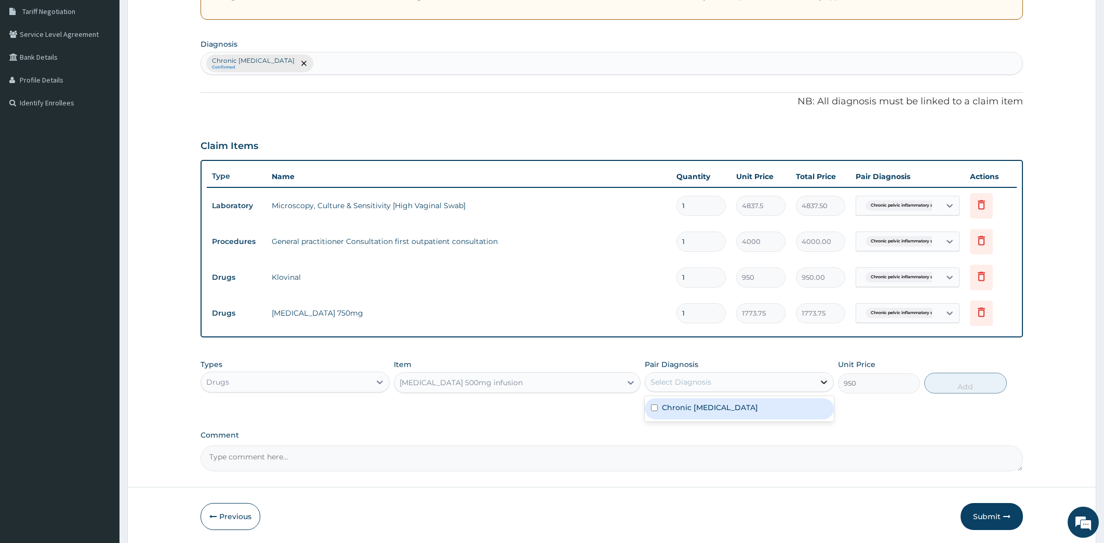
click at [821, 381] on icon at bounding box center [824, 383] width 6 height 4
click at [817, 409] on div "Chronic [MEDICAL_DATA]" at bounding box center [739, 408] width 189 height 21
checkbox input "true"
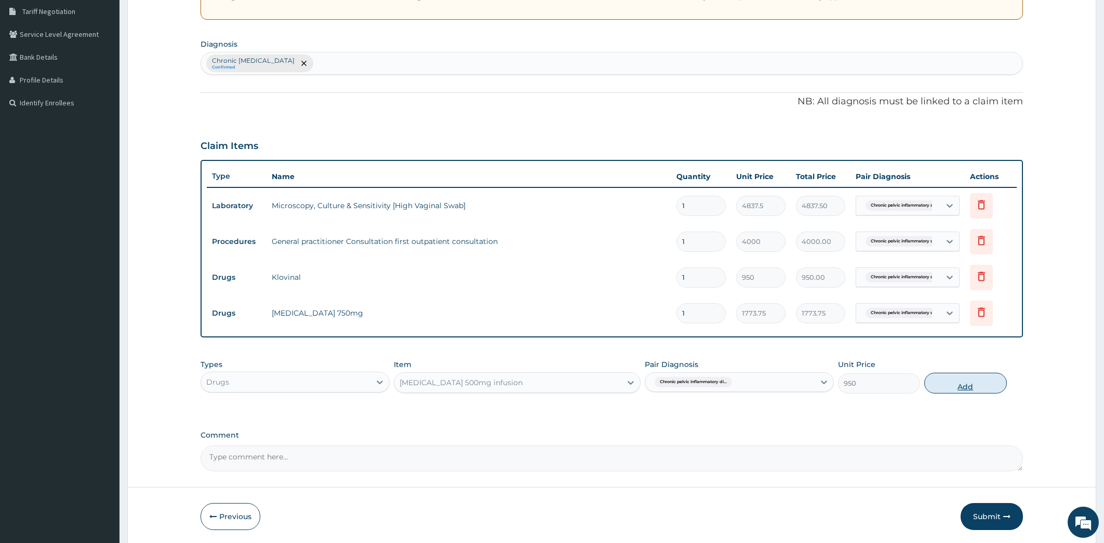
click at [971, 384] on button "Add" at bounding box center [965, 383] width 82 height 21
type input "0"
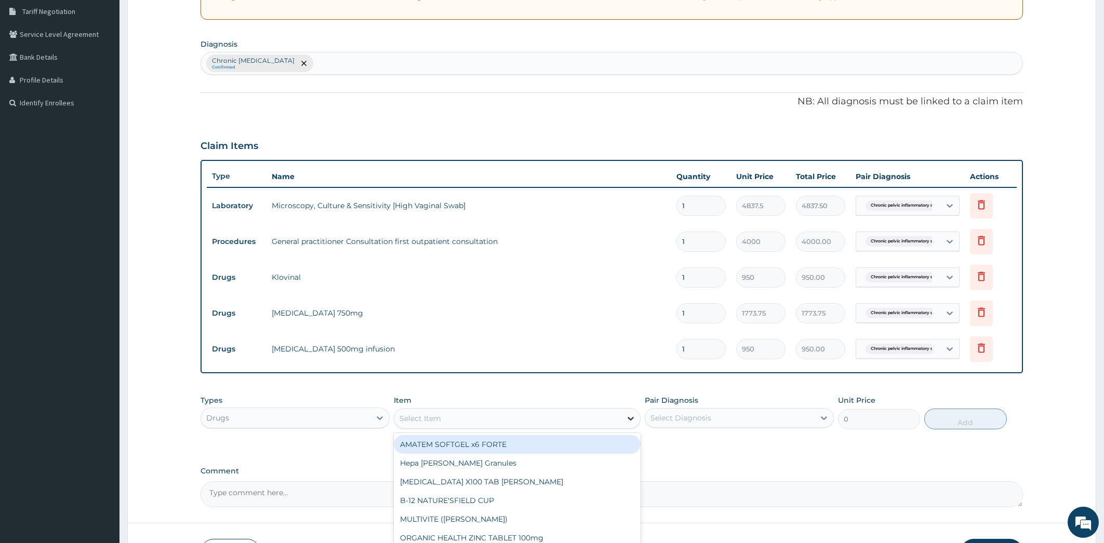
click at [631, 417] on icon at bounding box center [630, 418] width 10 height 10
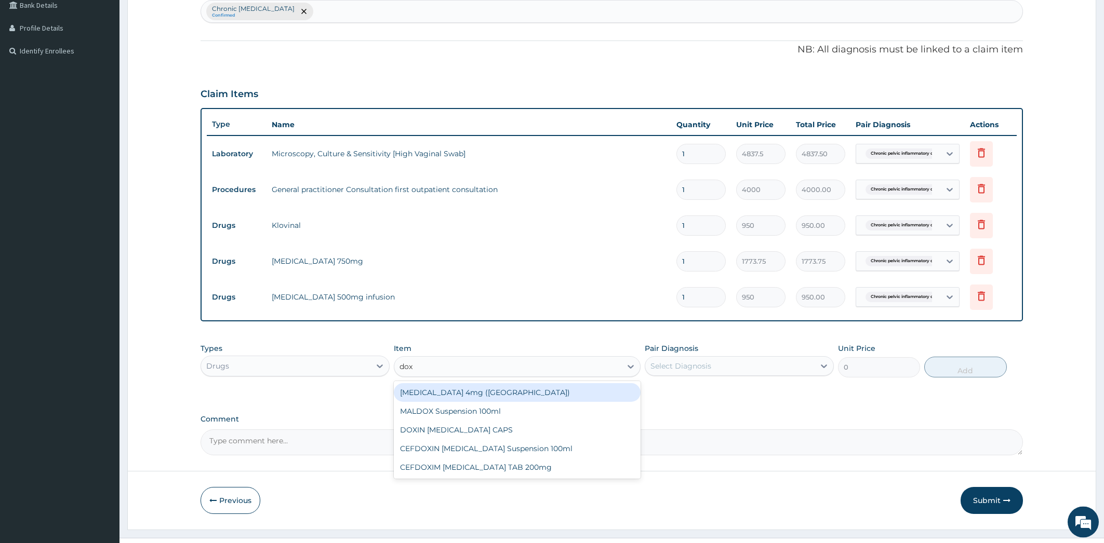
scroll to position [272, 0]
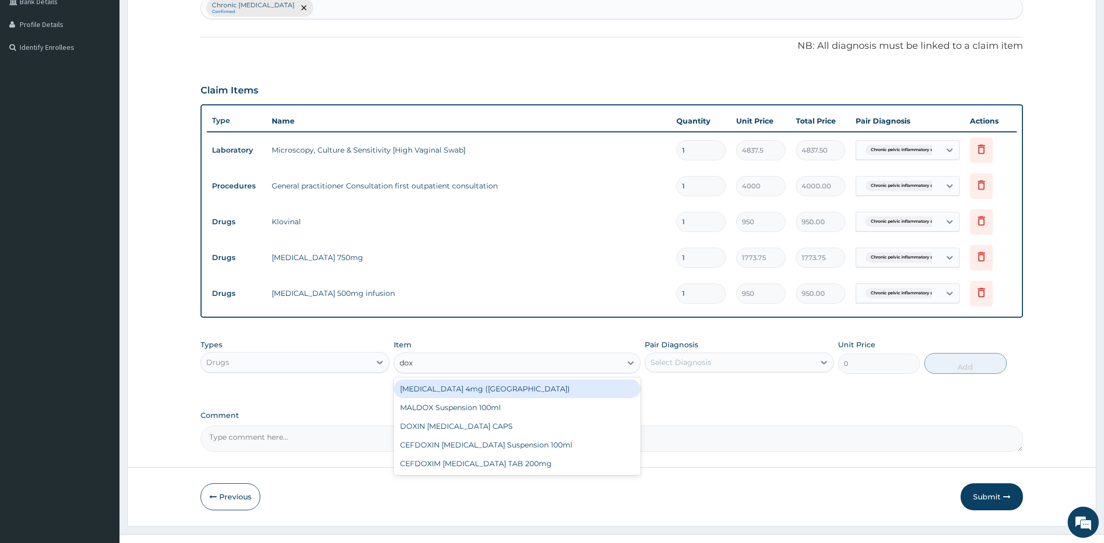
type input "doxy"
click at [600, 392] on div "DOXIN [MEDICAL_DATA] CAPS" at bounding box center [517, 389] width 247 height 19
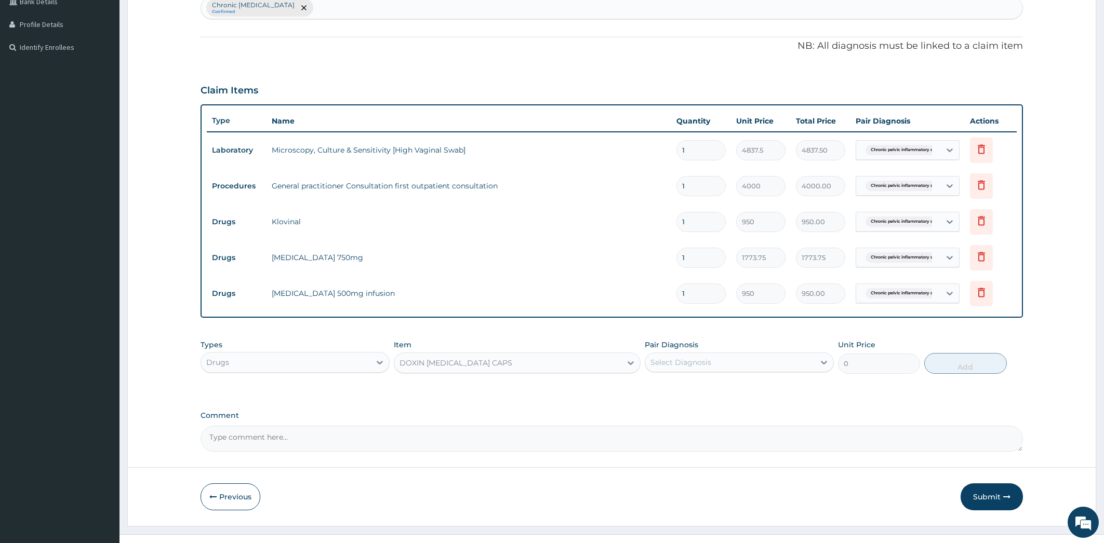
type input "59.125"
click at [821, 358] on icon at bounding box center [824, 362] width 10 height 10
click at [803, 381] on div "Chronic [MEDICAL_DATA]" at bounding box center [739, 389] width 189 height 21
checkbox input "true"
click at [963, 363] on button "Add" at bounding box center [965, 363] width 82 height 21
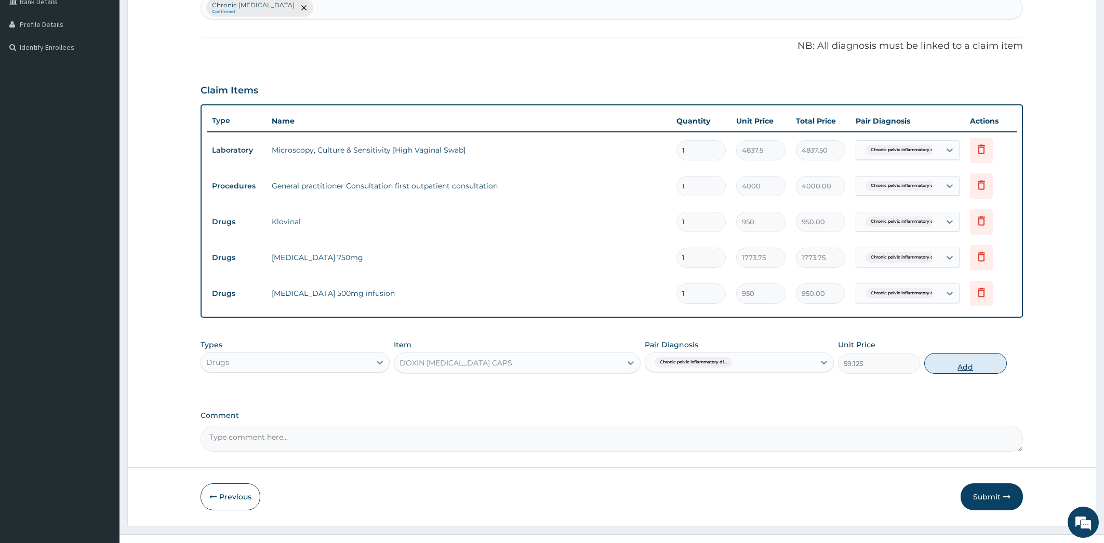
type input "0"
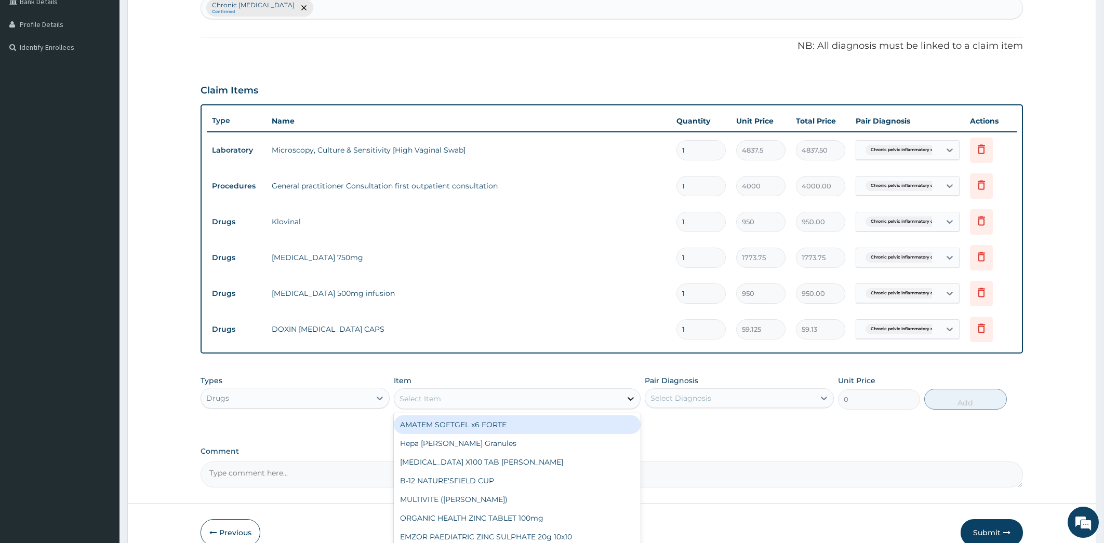
click at [629, 397] on icon at bounding box center [631, 399] width 6 height 4
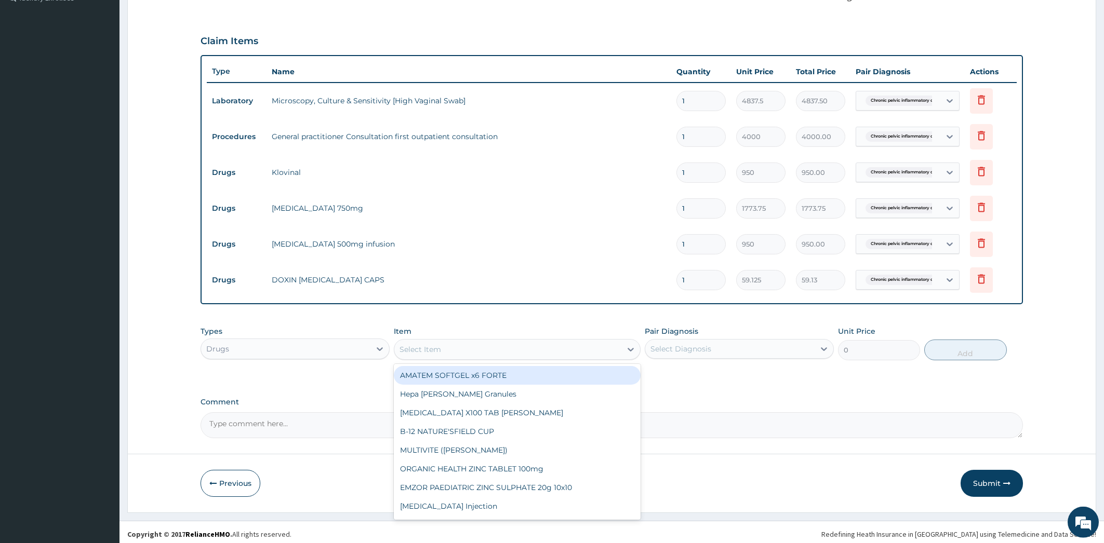
scroll to position [324, 0]
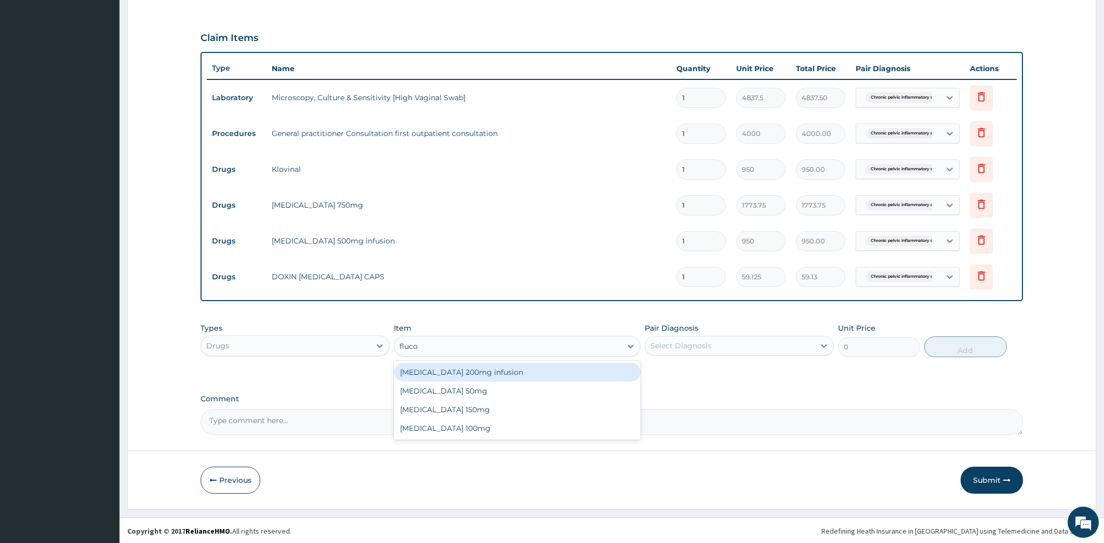
type input "fluc"
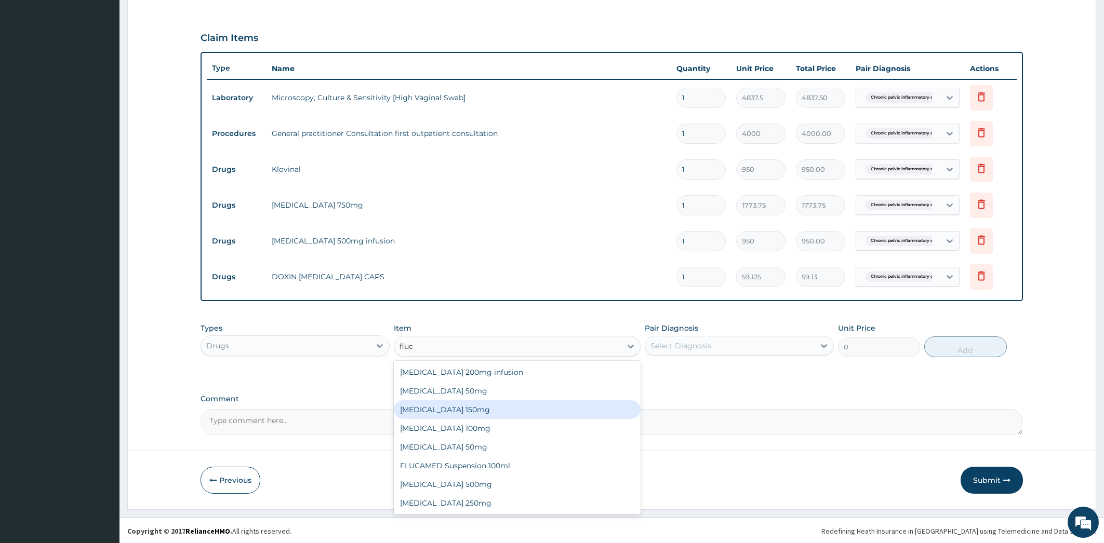
click at [497, 409] on div "[MEDICAL_DATA] 150mg" at bounding box center [517, 410] width 247 height 19
type input "1950"
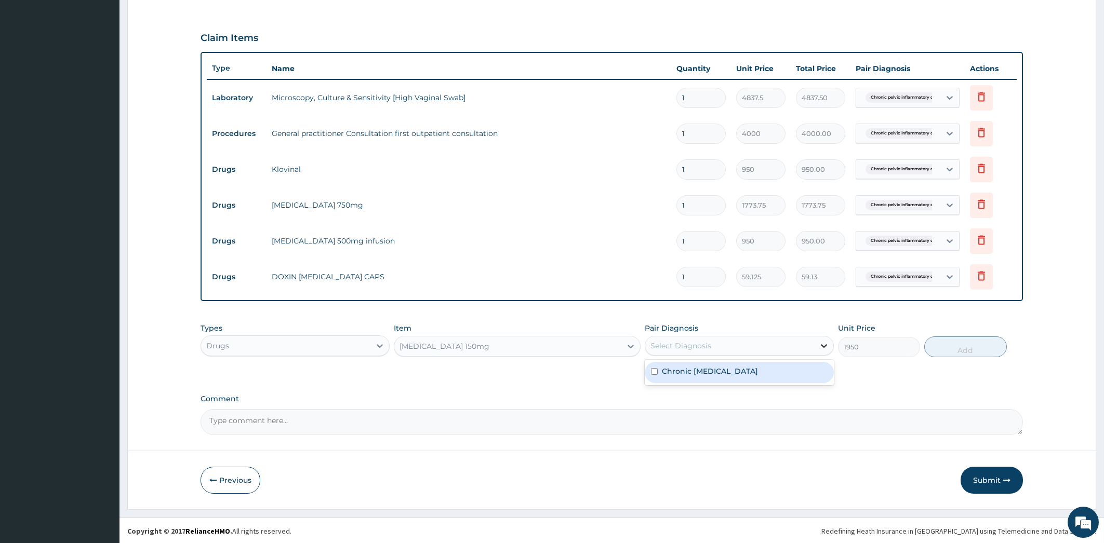
click at [828, 348] on icon at bounding box center [824, 346] width 10 height 10
click at [817, 369] on div "Chronic [MEDICAL_DATA]" at bounding box center [739, 372] width 189 height 21
checkbox input "true"
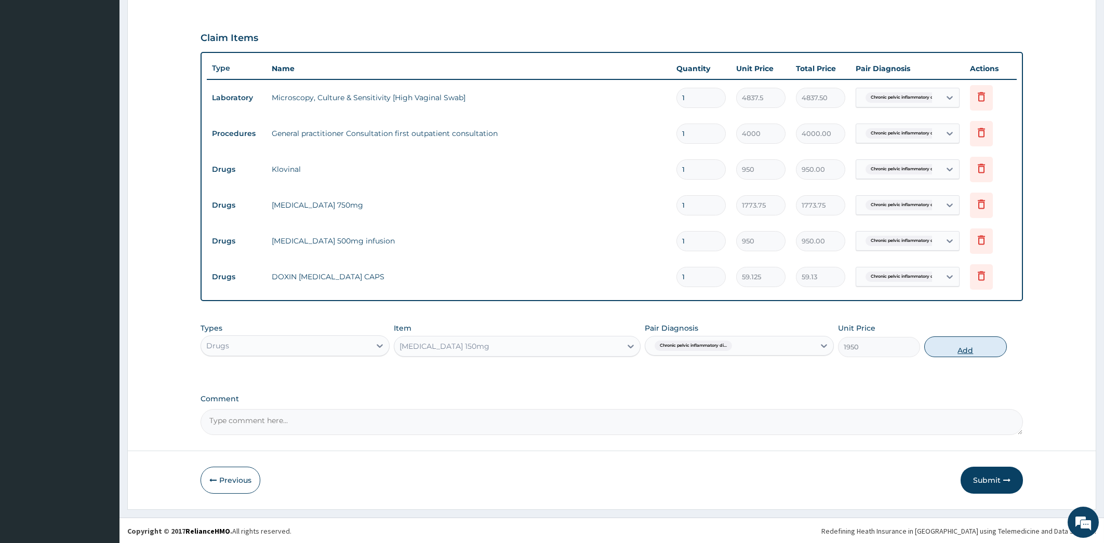
click at [958, 353] on button "Add" at bounding box center [965, 347] width 82 height 21
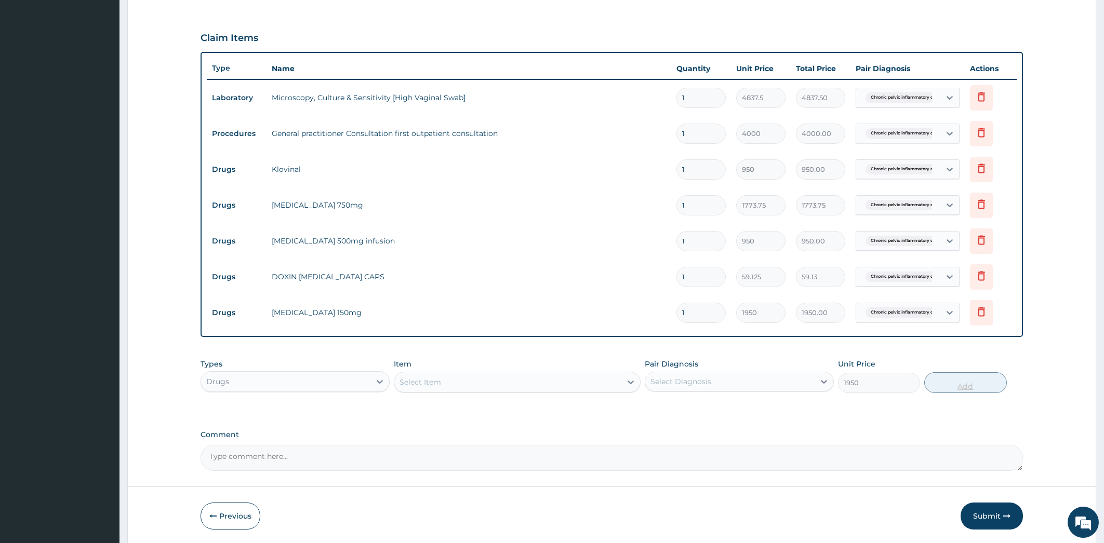
type input "0"
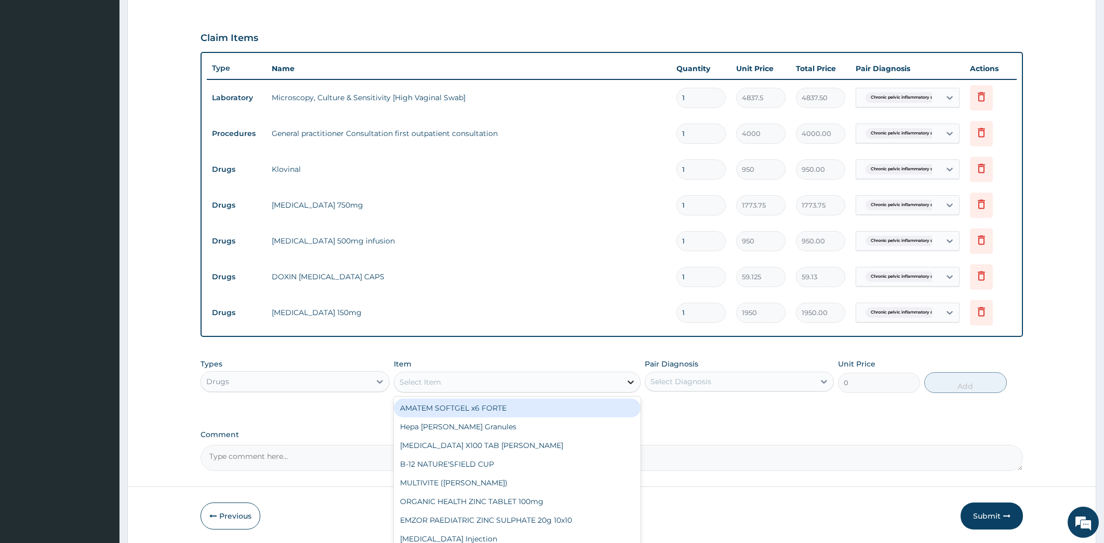
click at [631, 381] on icon at bounding box center [630, 382] width 10 height 10
type input "[PERSON_NAME]"
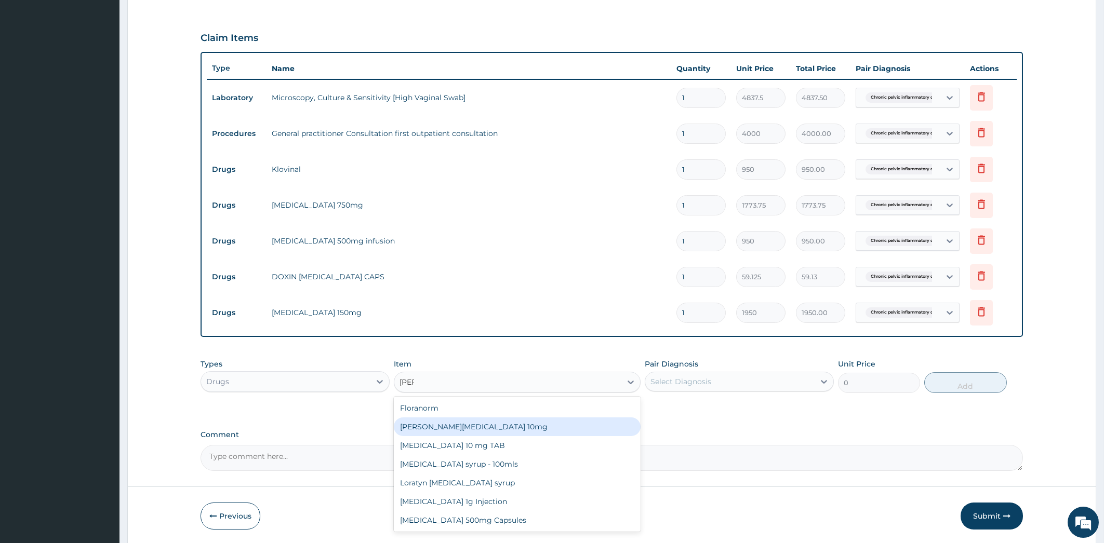
click at [577, 428] on div "[PERSON_NAME][MEDICAL_DATA] 10mg" at bounding box center [517, 427] width 247 height 19
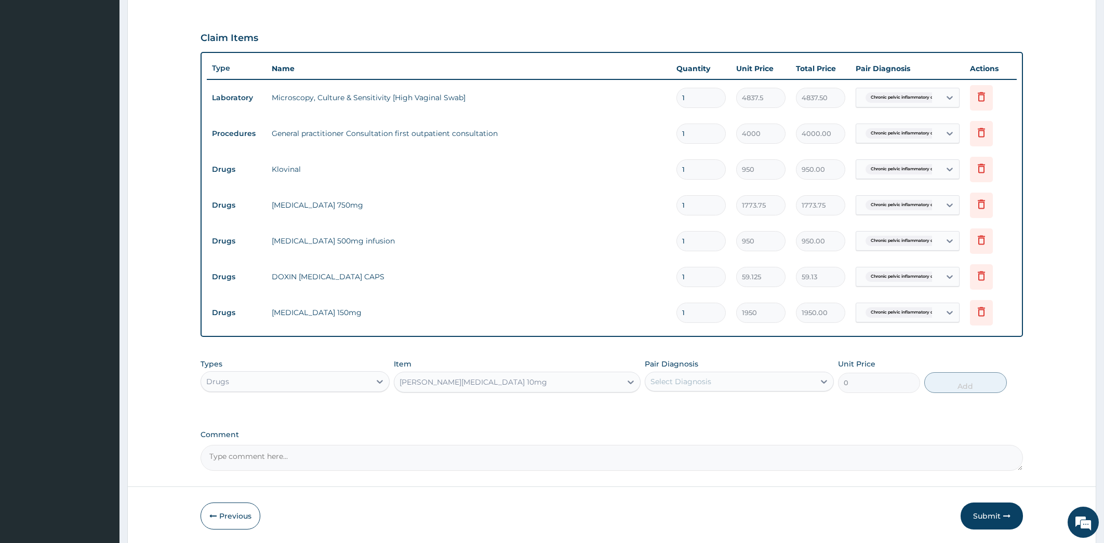
type input "88.6875"
click at [823, 383] on icon at bounding box center [824, 382] width 10 height 10
click at [818, 407] on div "Chronic [MEDICAL_DATA]" at bounding box center [739, 408] width 189 height 21
checkbox input "true"
click at [963, 383] on button "Add" at bounding box center [965, 382] width 82 height 21
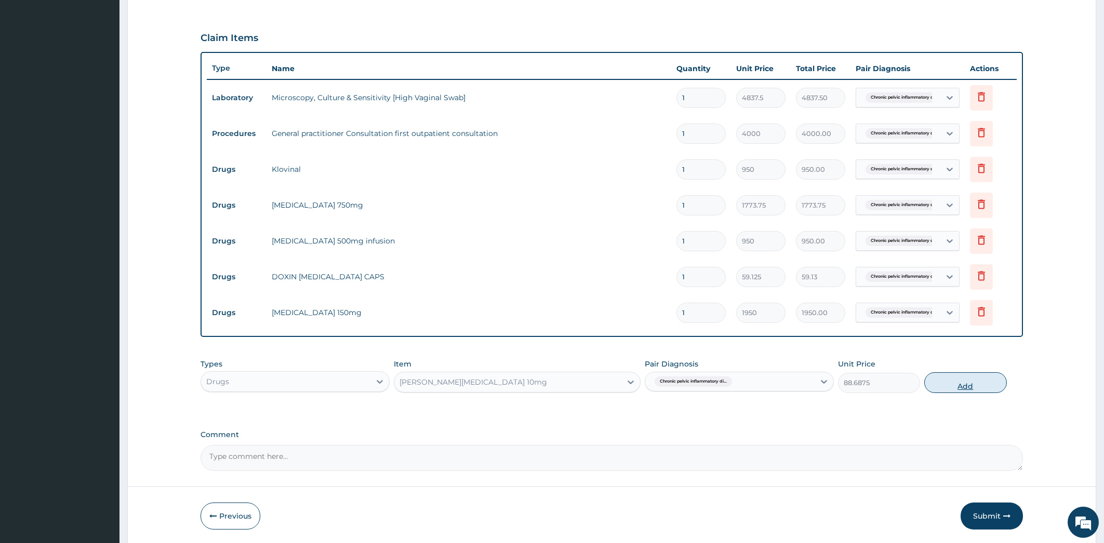
type input "0"
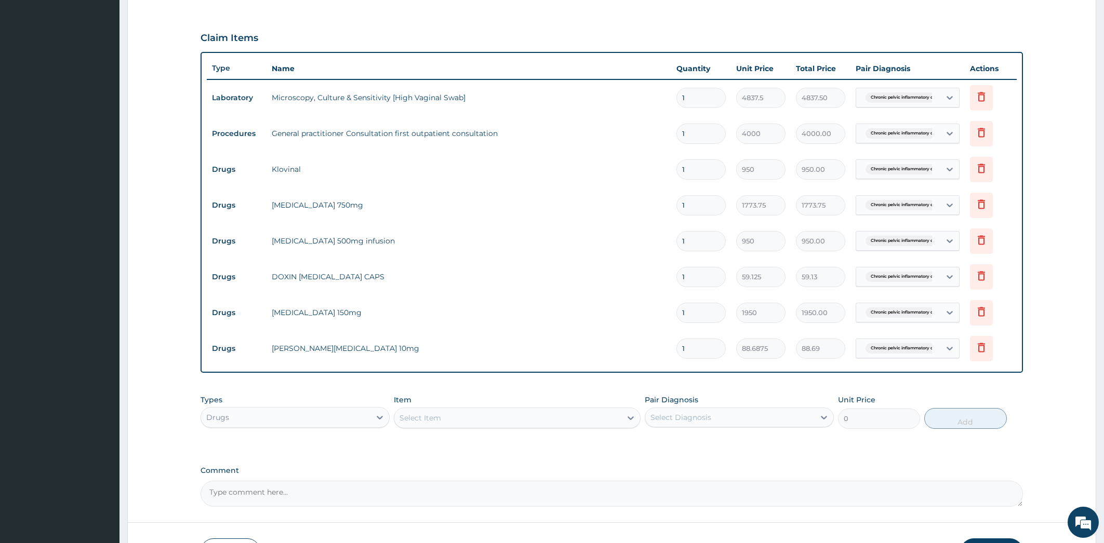
type input "10"
type input "886.88"
type input "10"
click at [704, 310] on input "1" at bounding box center [700, 313] width 49 height 20
type input "10"
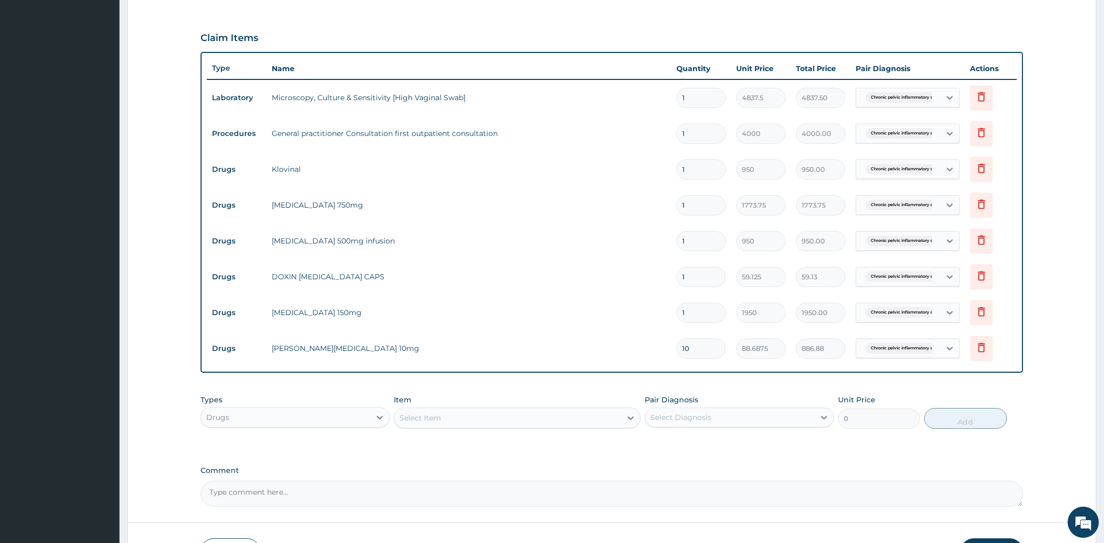
type input "19500.00"
type input "10"
click at [697, 277] on input "1" at bounding box center [700, 277] width 49 height 20
type input "10"
type input "591.25"
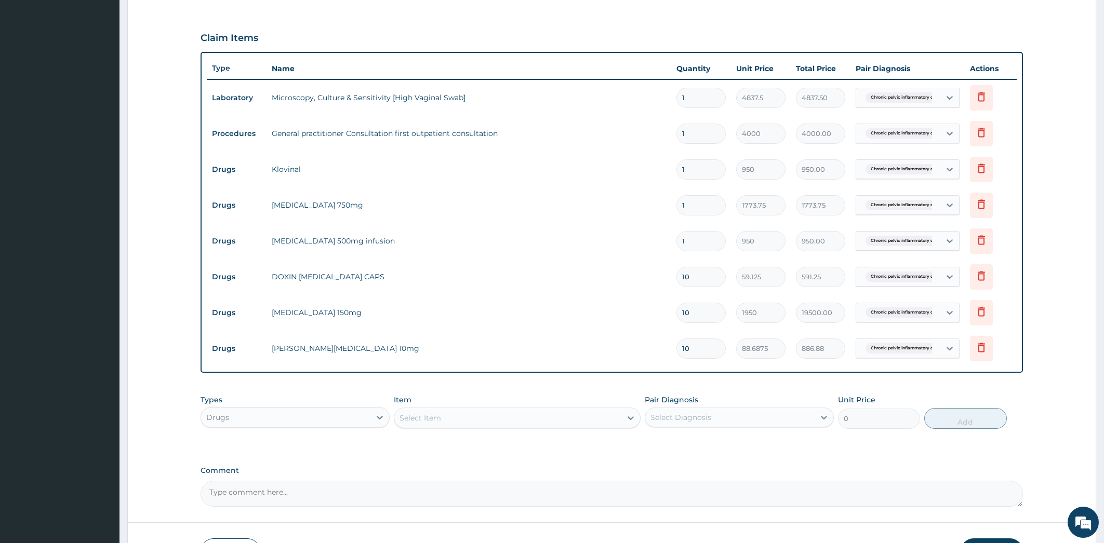
type input "10"
click at [686, 204] on input "1" at bounding box center [700, 205] width 49 height 20
type input "10"
type input "17737.50"
type input "1"
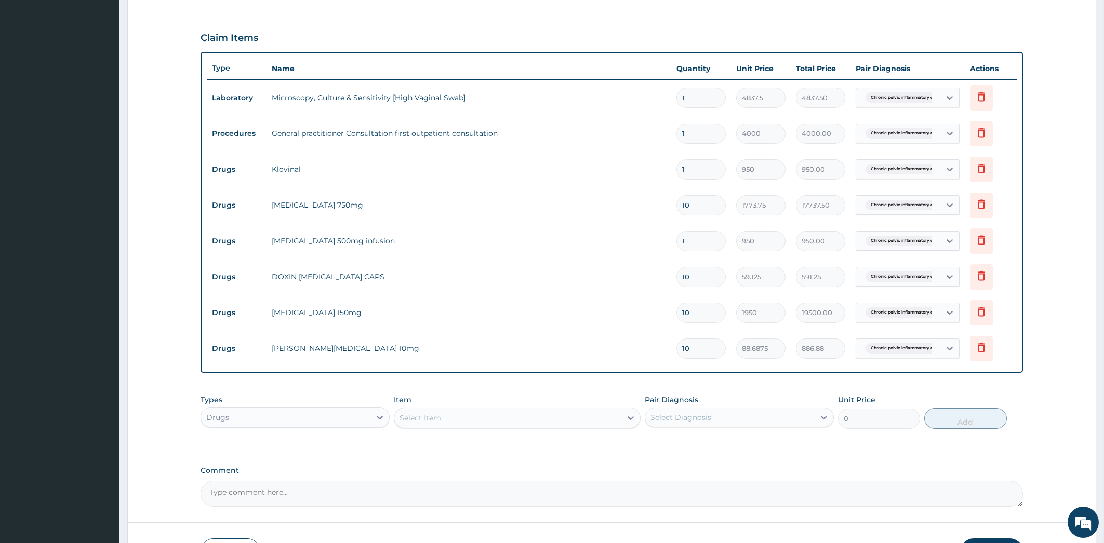
type input "1773.75"
type input "0.00"
type input "5"
type input "8868.75"
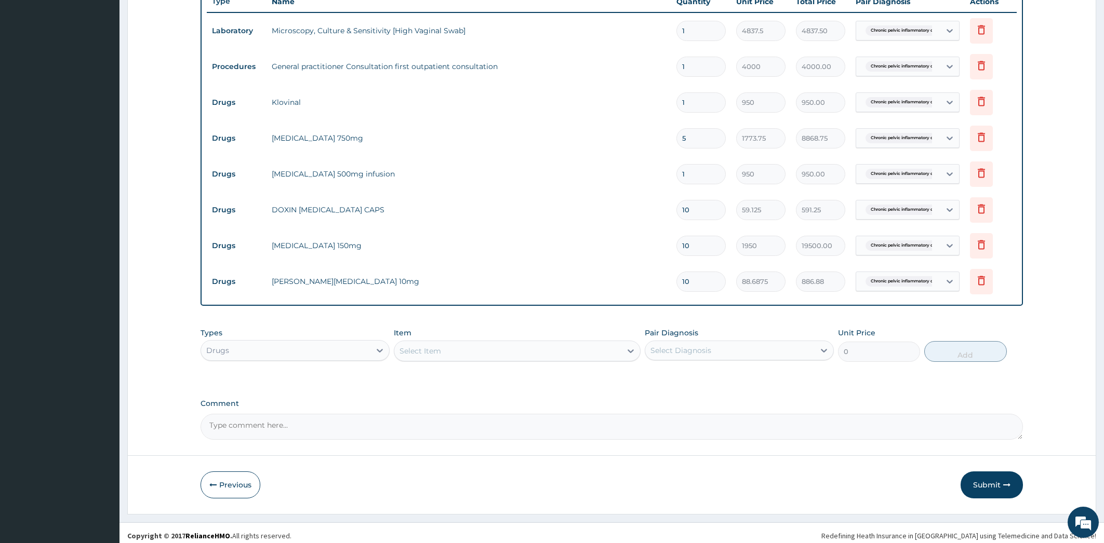
scroll to position [395, 0]
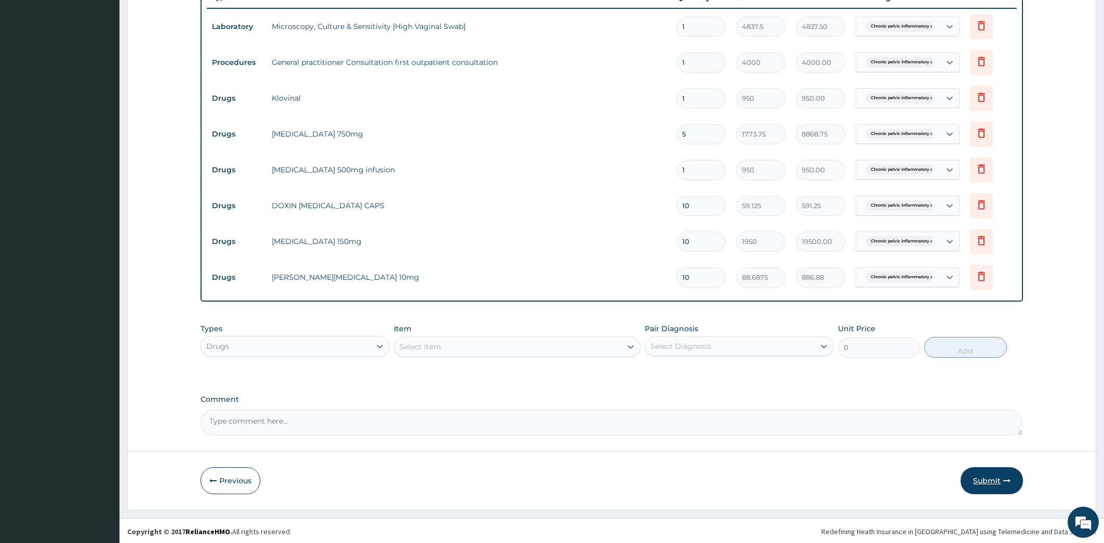
type input "5"
click at [983, 482] on button "Submit" at bounding box center [991, 481] width 62 height 27
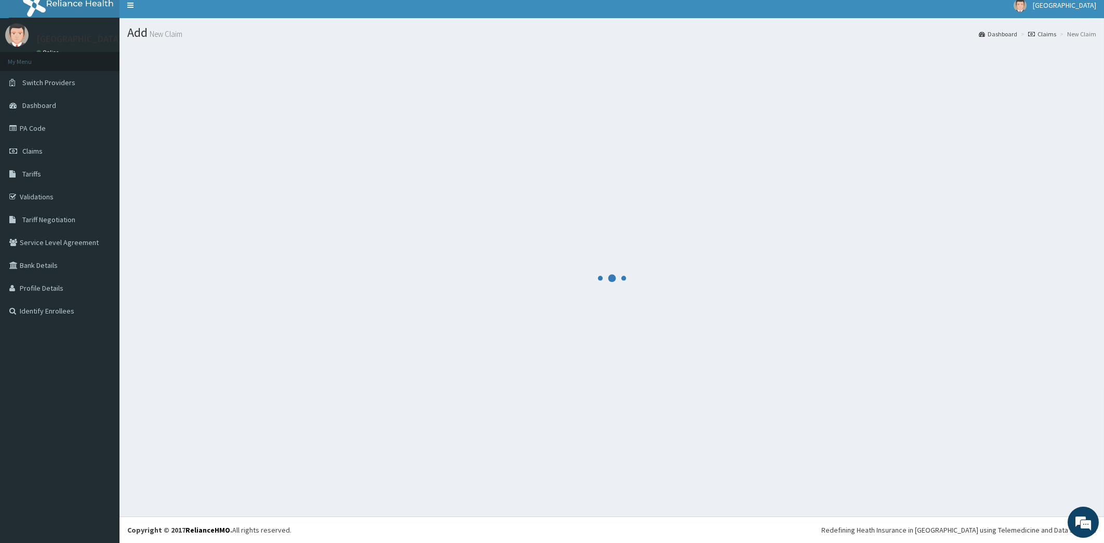
scroll to position [8, 0]
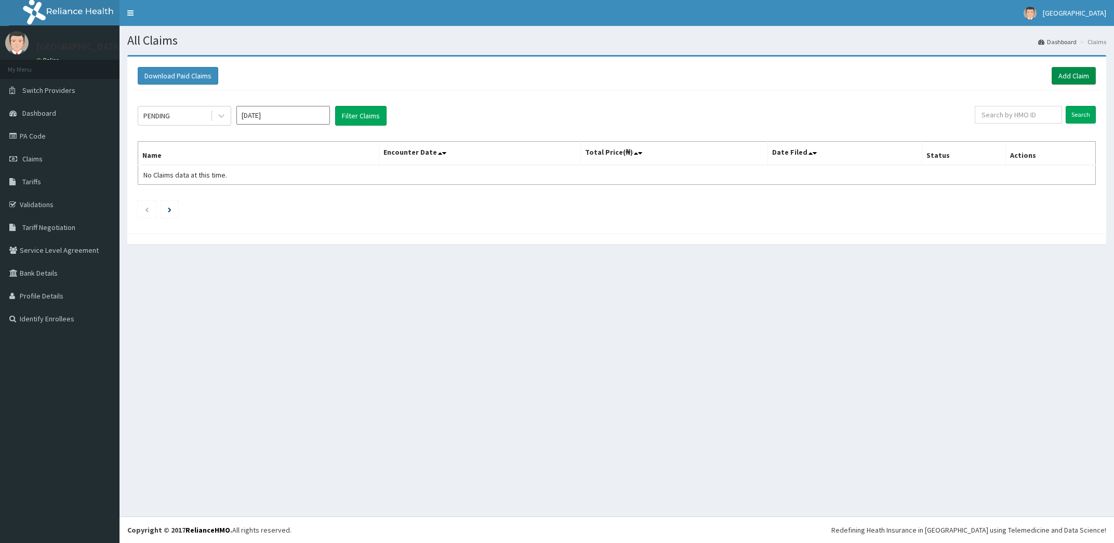
click at [1077, 74] on link "Add Claim" at bounding box center [1073, 76] width 44 height 18
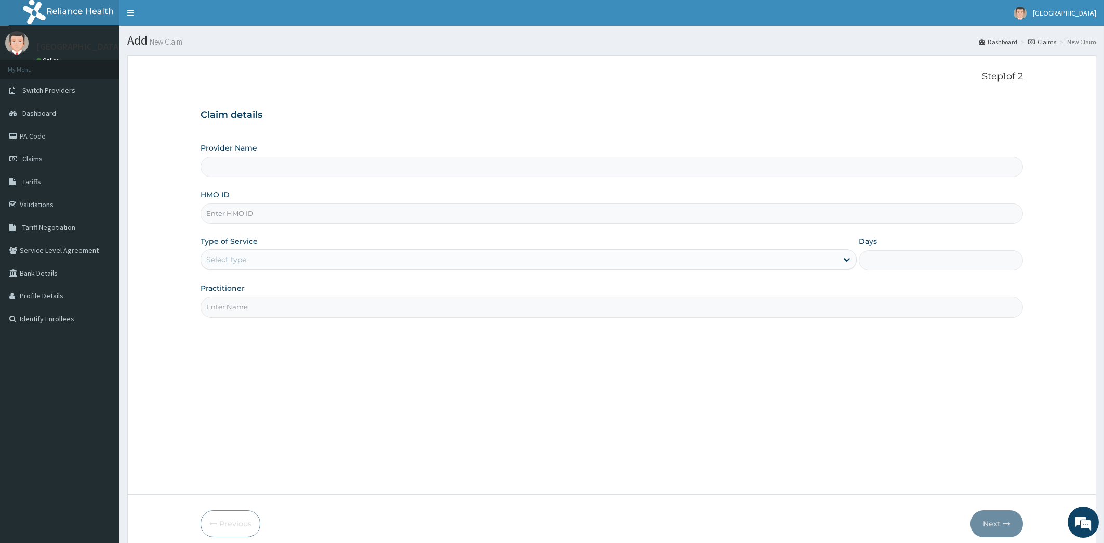
type input "[PERSON_NAME][GEOGRAPHIC_DATA]"
click at [266, 215] on input "HMO ID" at bounding box center [612, 214] width 823 height 20
type input "tcp/10016/b"
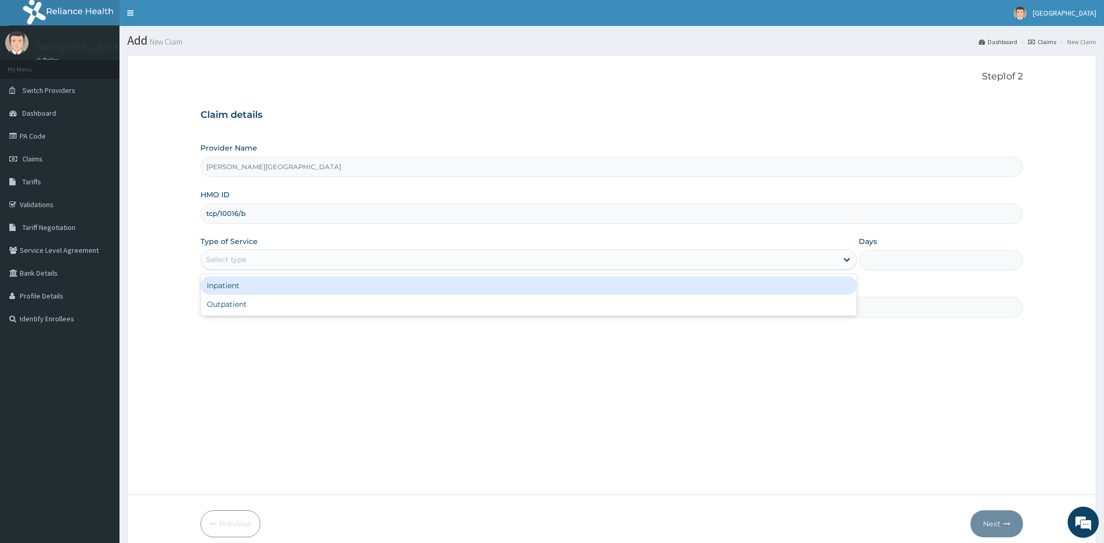
click at [252, 267] on div "Select type" at bounding box center [519, 259] width 637 height 17
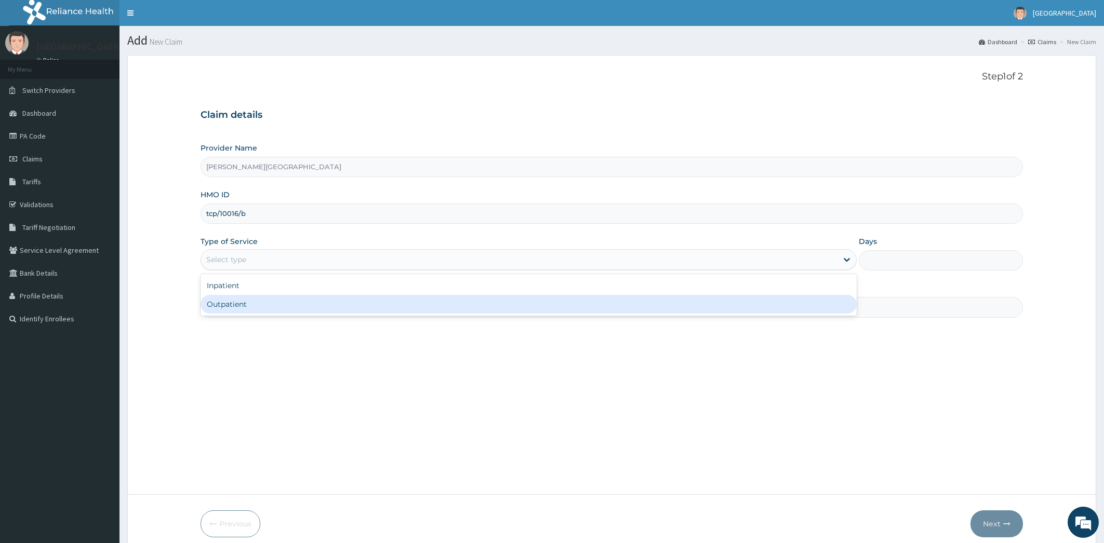
click at [252, 309] on div "Outpatient" at bounding box center [529, 304] width 657 height 19
type input "1"
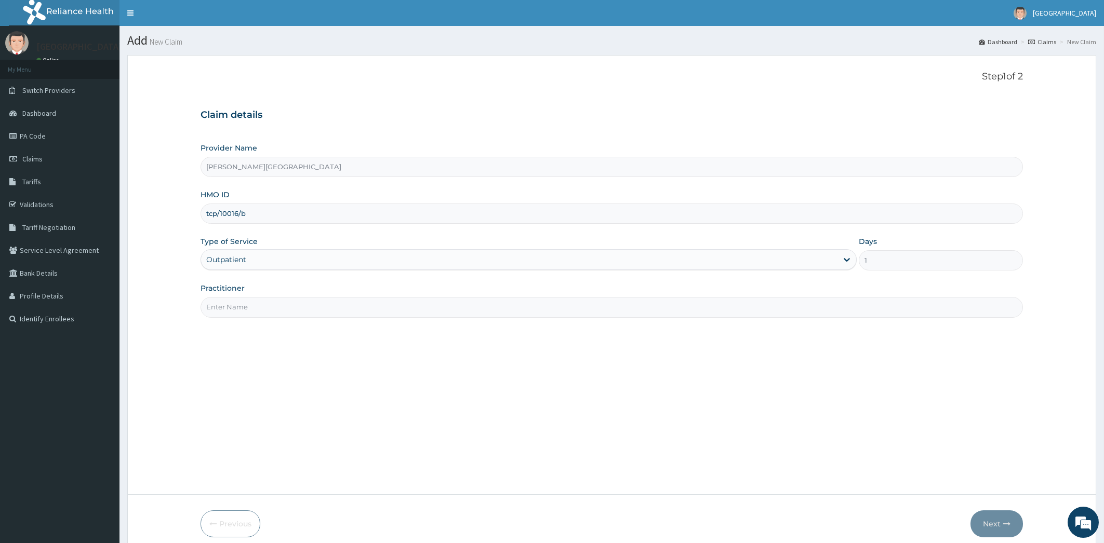
click at [255, 304] on input "Practitioner" at bounding box center [612, 307] width 823 height 20
type input "dr oladipo"
click at [996, 526] on button "Next" at bounding box center [996, 524] width 52 height 27
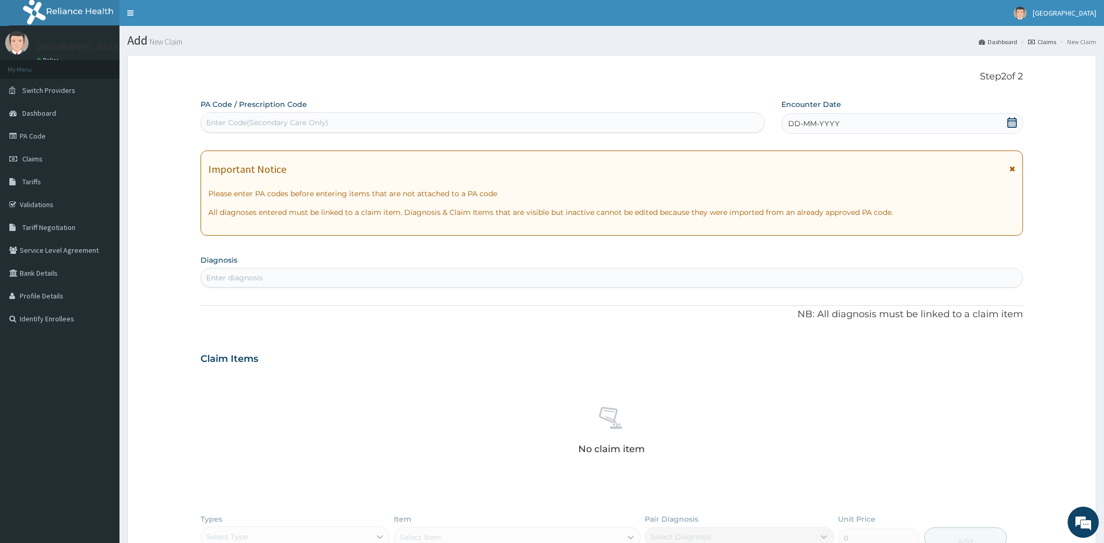
click at [798, 128] on span "DD-MM-YYYY" at bounding box center [813, 123] width 51 height 10
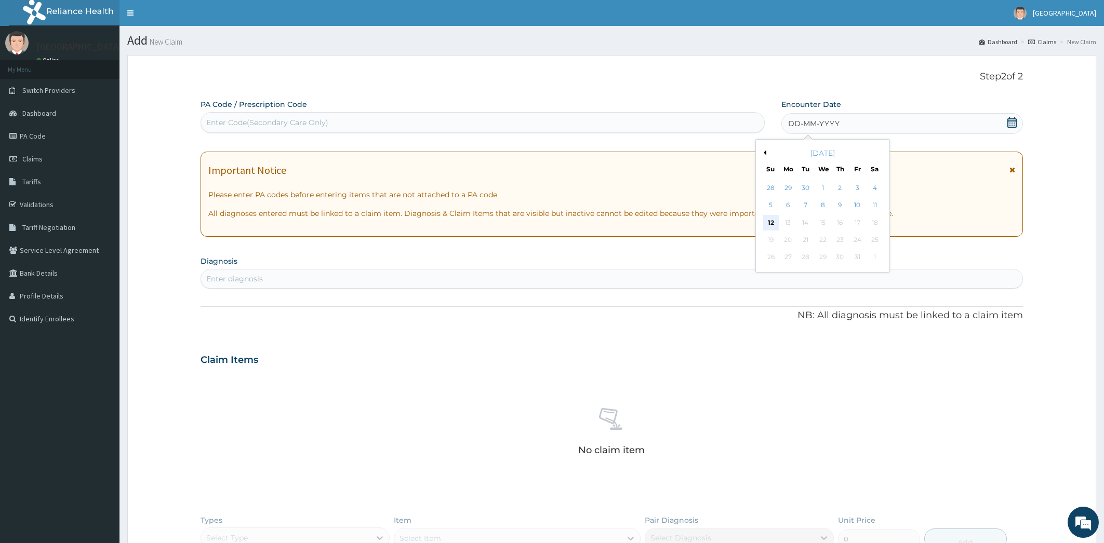
click at [773, 223] on div "12" at bounding box center [771, 223] width 16 height 16
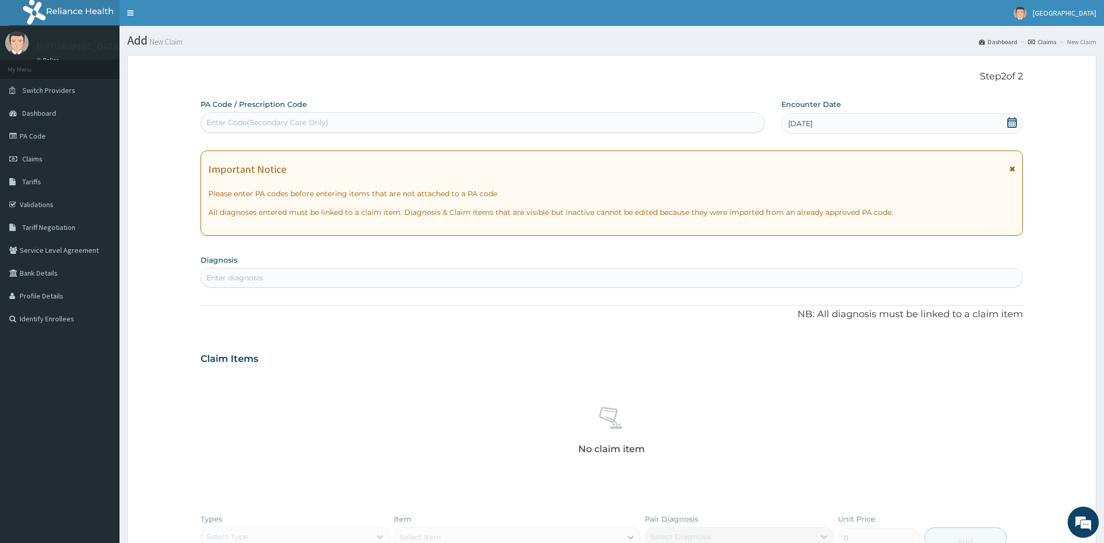
click at [264, 277] on div "Enter diagnosis" at bounding box center [612, 278] width 822 height 17
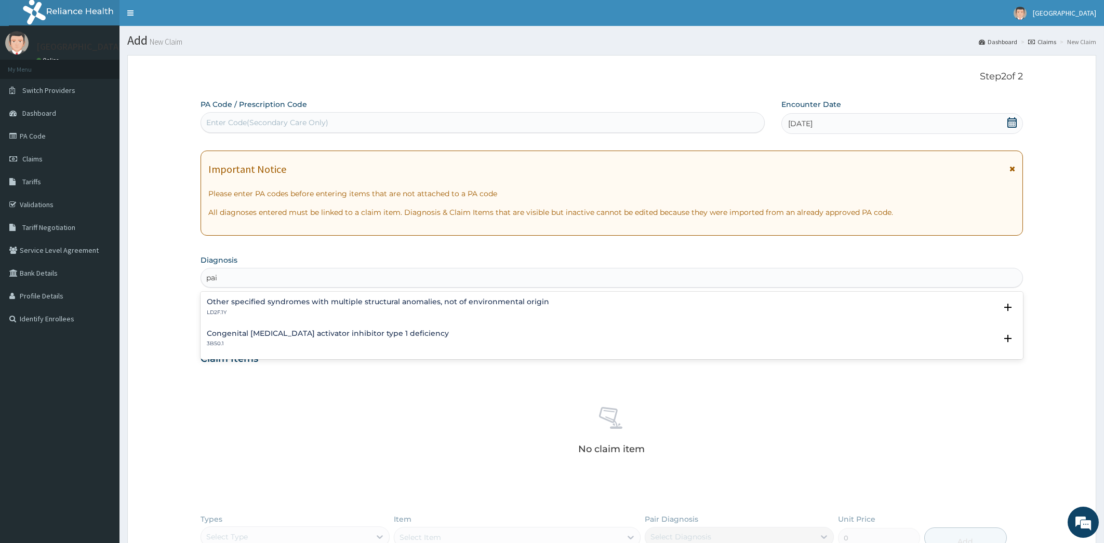
type input "pain"
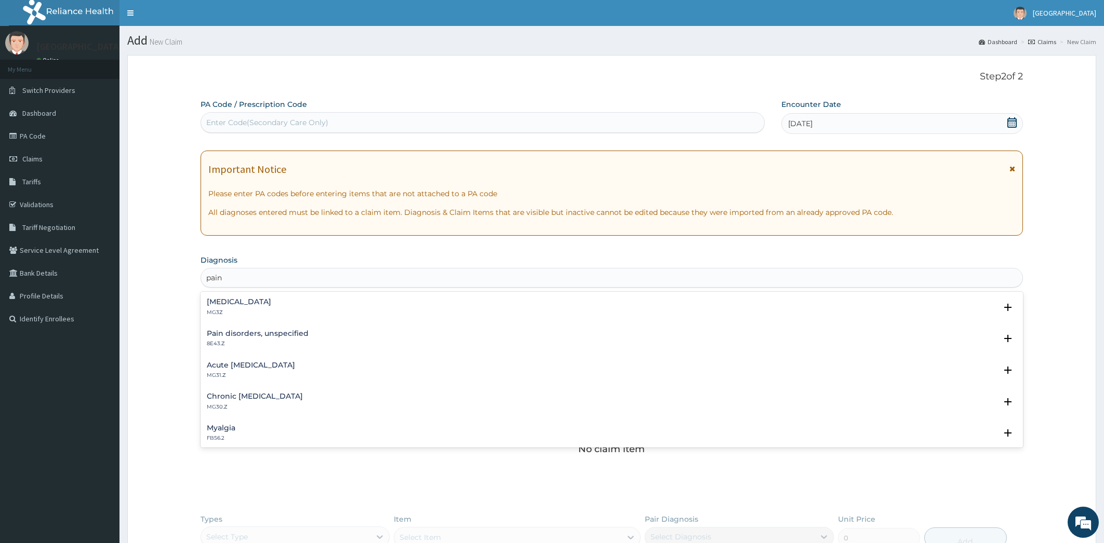
click at [258, 305] on h4 "Pain, unspecified" at bounding box center [239, 302] width 64 height 8
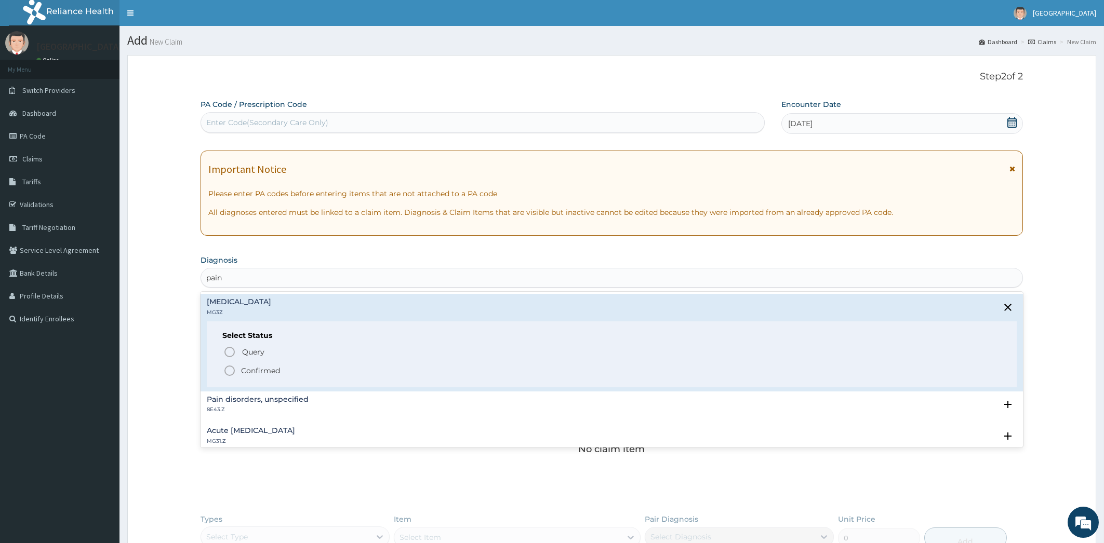
click at [229, 371] on icon "status option filled" at bounding box center [229, 371] width 12 height 12
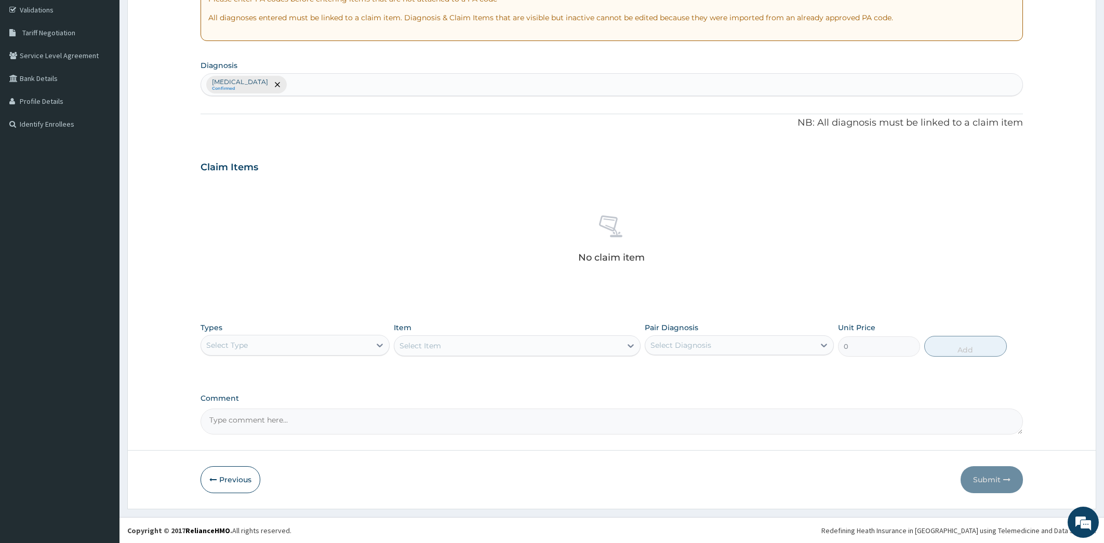
scroll to position [195, 0]
click at [383, 343] on icon at bounding box center [380, 345] width 10 height 10
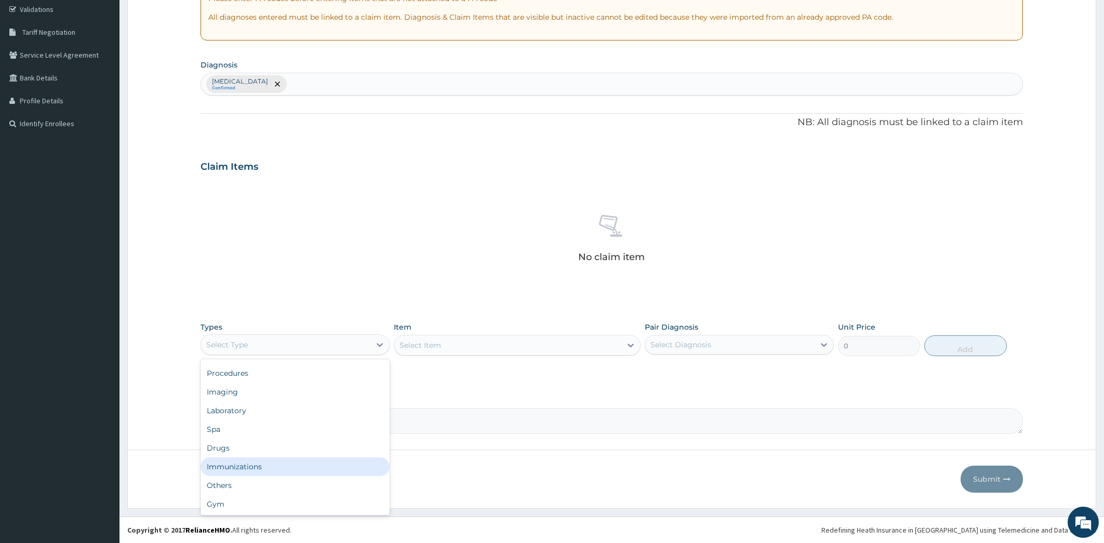
scroll to position [35, 0]
click at [311, 447] on div "Drugs" at bounding box center [295, 447] width 189 height 19
click at [635, 348] on div "Select Item" at bounding box center [517, 345] width 247 height 21
click at [630, 348] on icon at bounding box center [630, 345] width 10 height 10
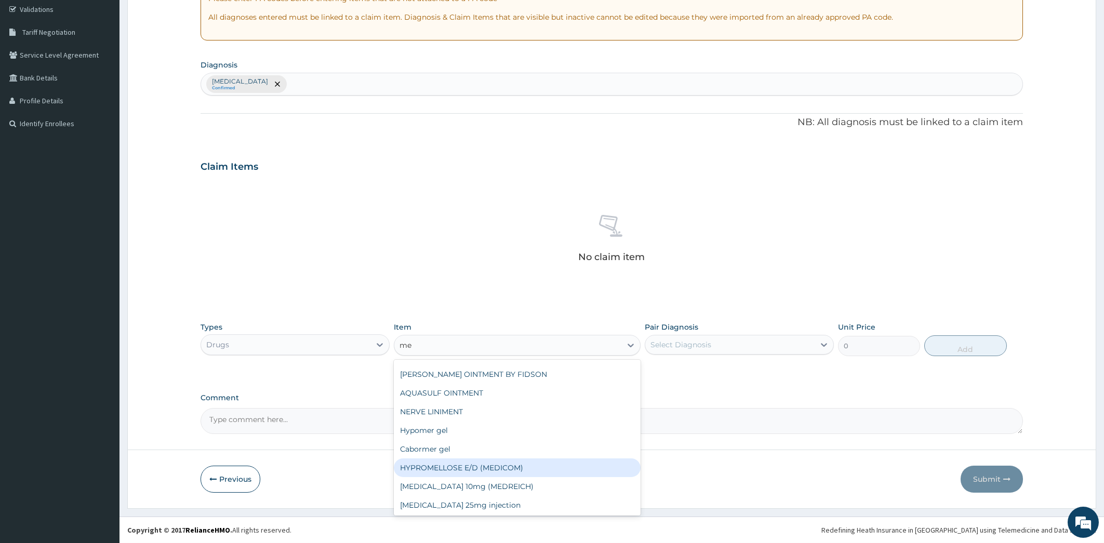
scroll to position [113, 0]
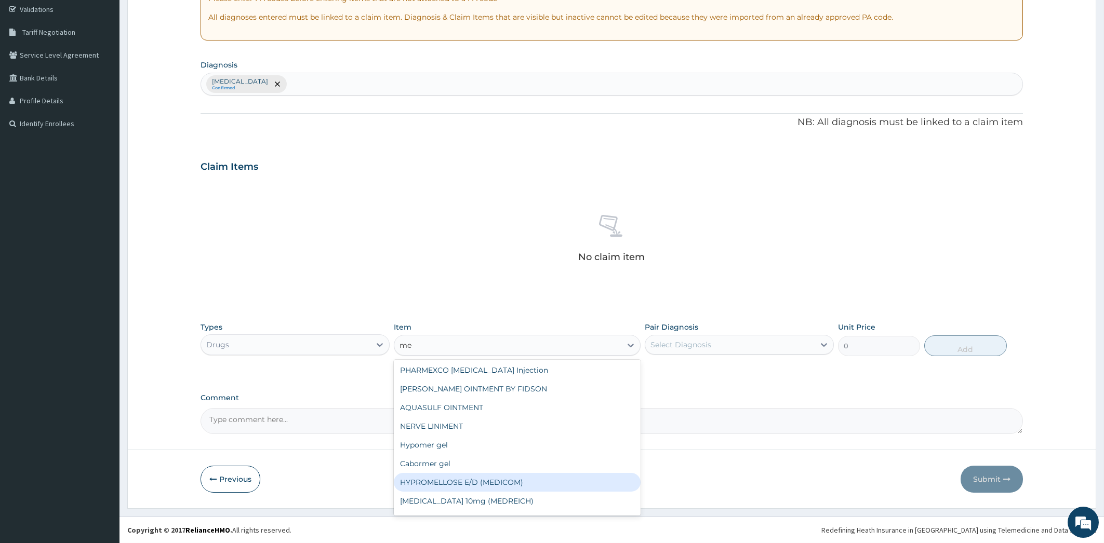
type input "m"
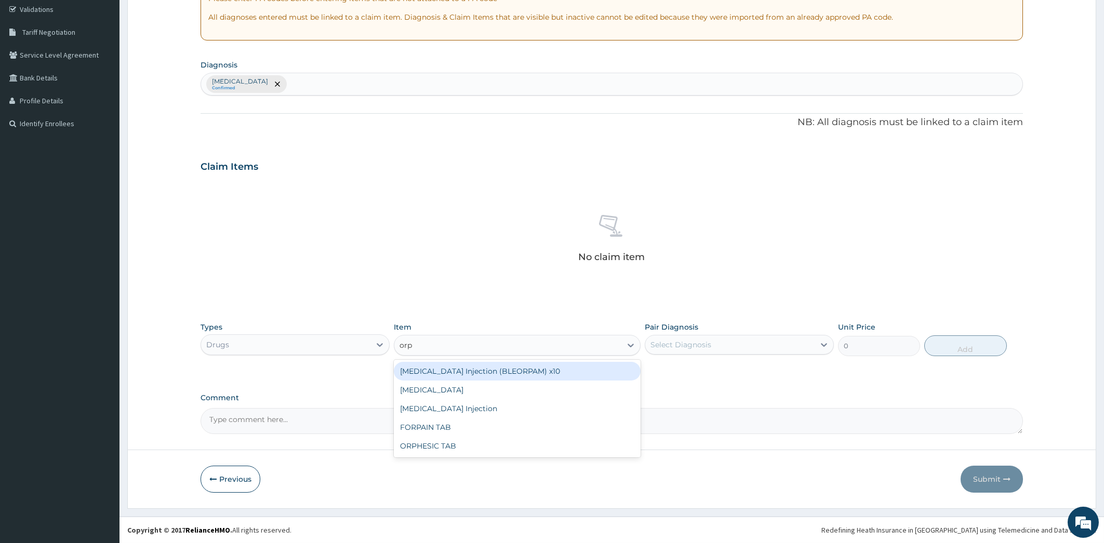
scroll to position [0, 0]
type input "orph"
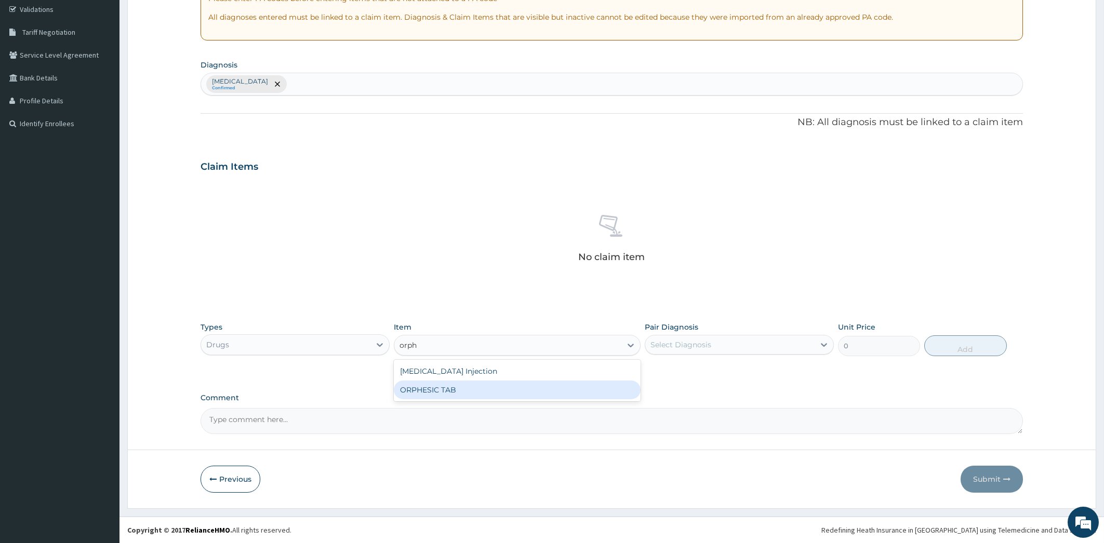
click at [608, 393] on div "ORPHESIC TAB" at bounding box center [517, 390] width 247 height 19
type input "120"
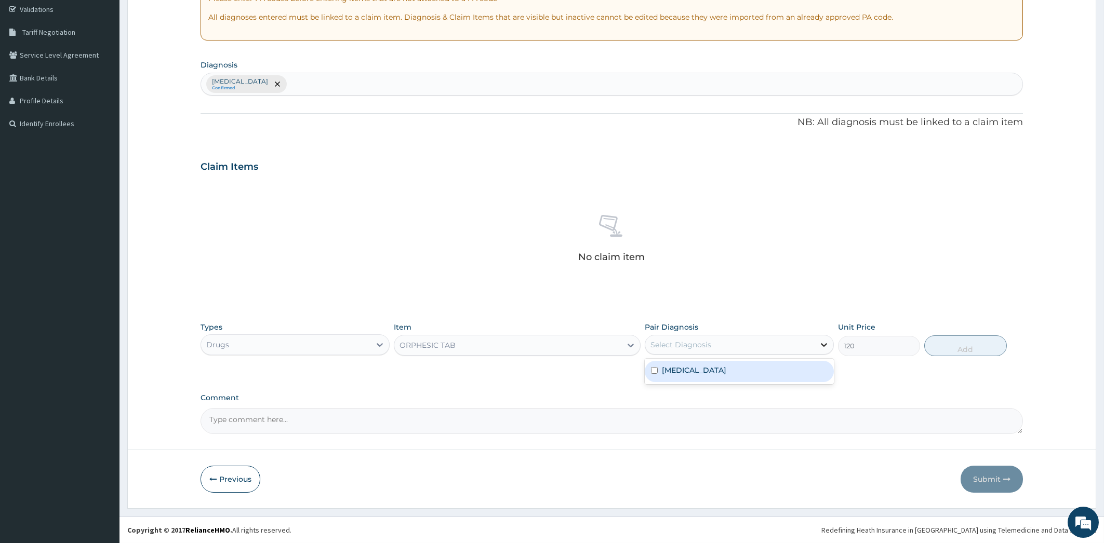
click at [825, 344] on icon at bounding box center [824, 345] width 10 height 10
click at [807, 371] on div "Pain, unspecified" at bounding box center [739, 371] width 189 height 21
checkbox input "true"
click at [983, 353] on button "Add" at bounding box center [965, 346] width 82 height 21
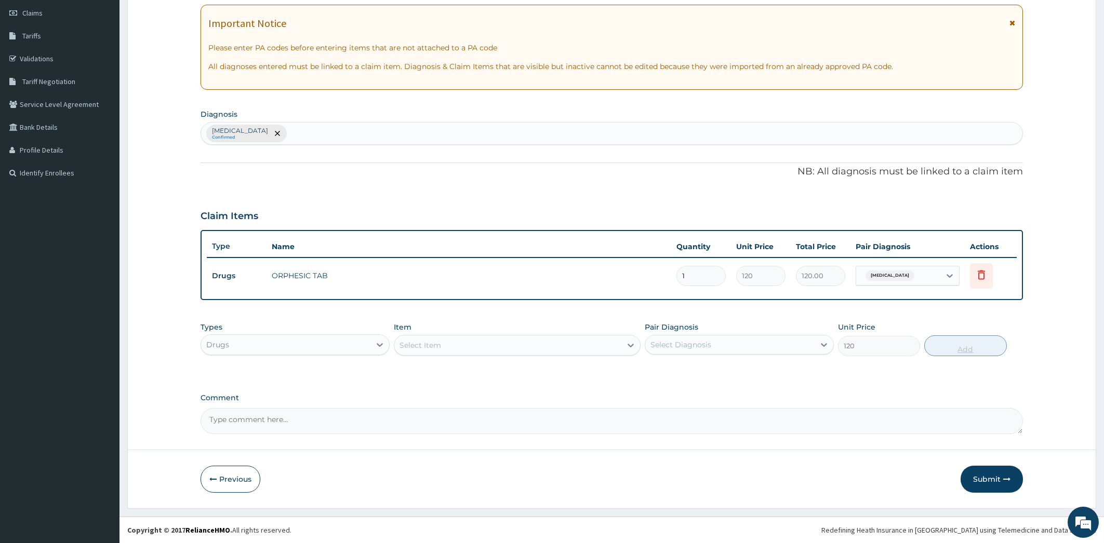
type input "0"
type input "10"
type input "1200.00"
type input "10"
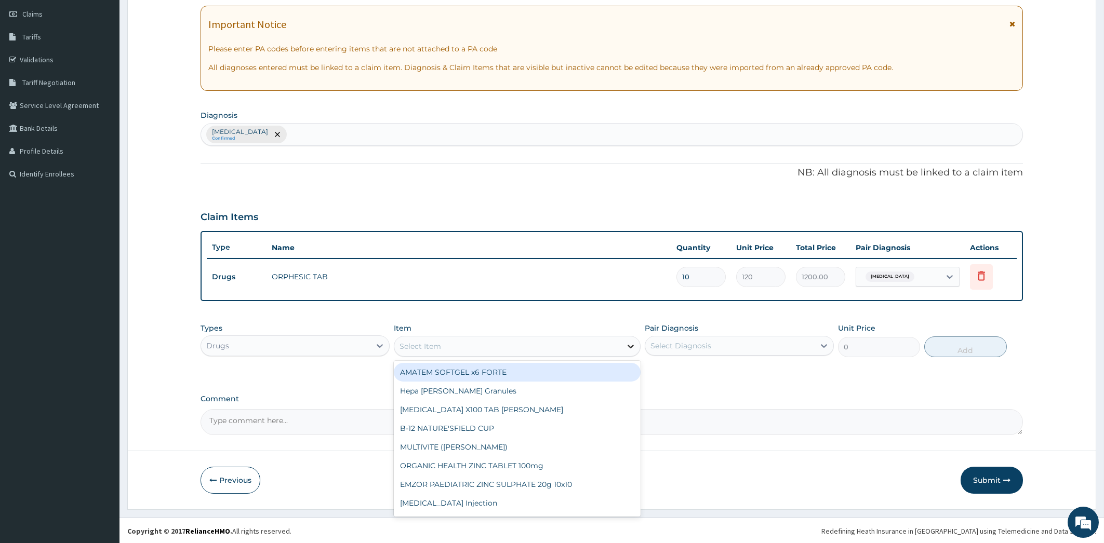
click at [631, 350] on icon at bounding box center [630, 346] width 10 height 10
type input "neu"
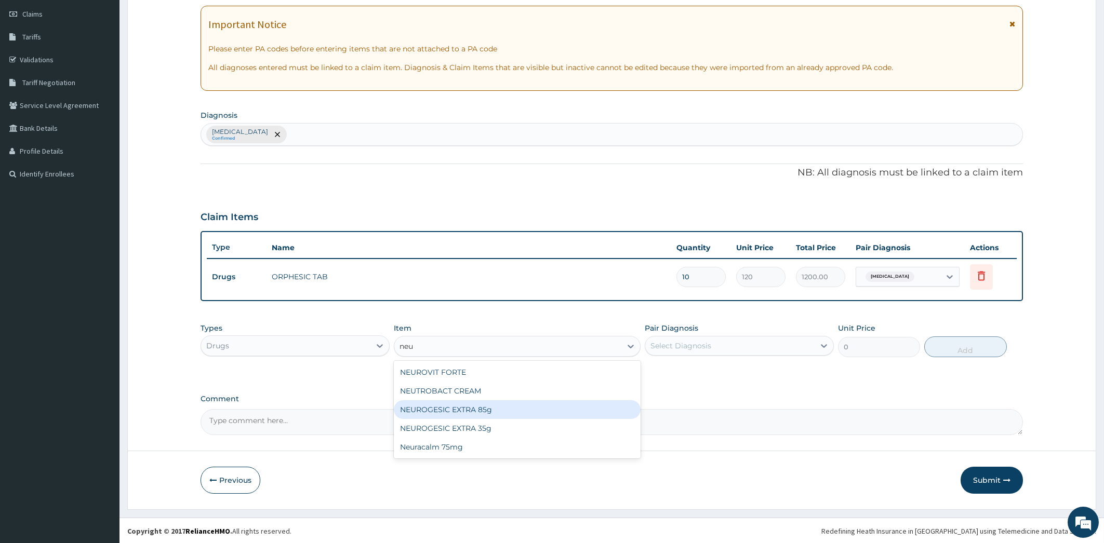
click at [533, 411] on div "NEUROGESIC EXTRA 85g" at bounding box center [517, 410] width 247 height 19
type input "2800"
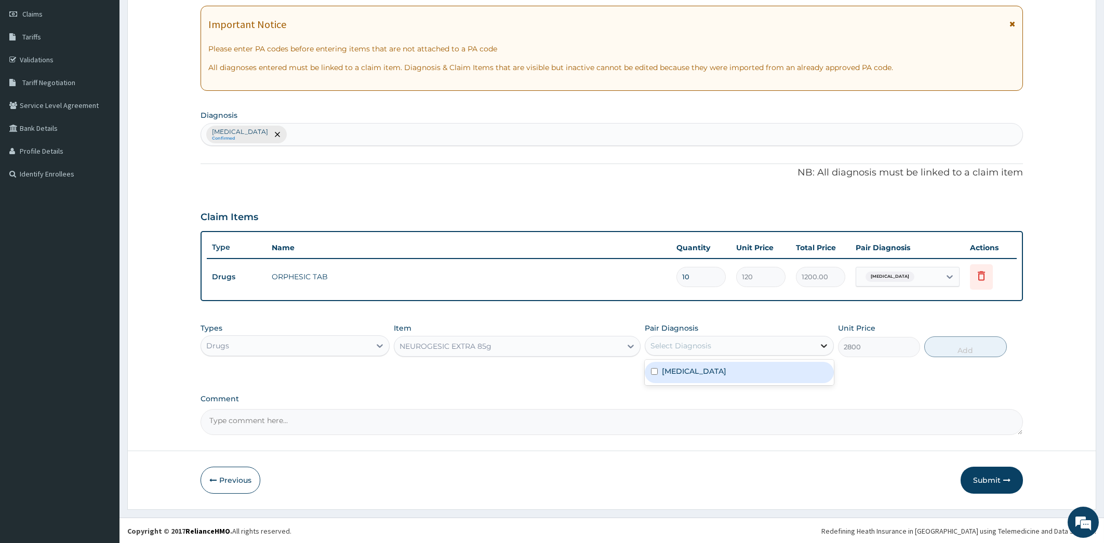
click at [825, 346] on icon at bounding box center [824, 346] width 10 height 10
click at [812, 374] on div "Pain, unspecified" at bounding box center [739, 372] width 189 height 21
checkbox input "true"
click at [964, 352] on button "Add" at bounding box center [965, 347] width 82 height 21
type input "0"
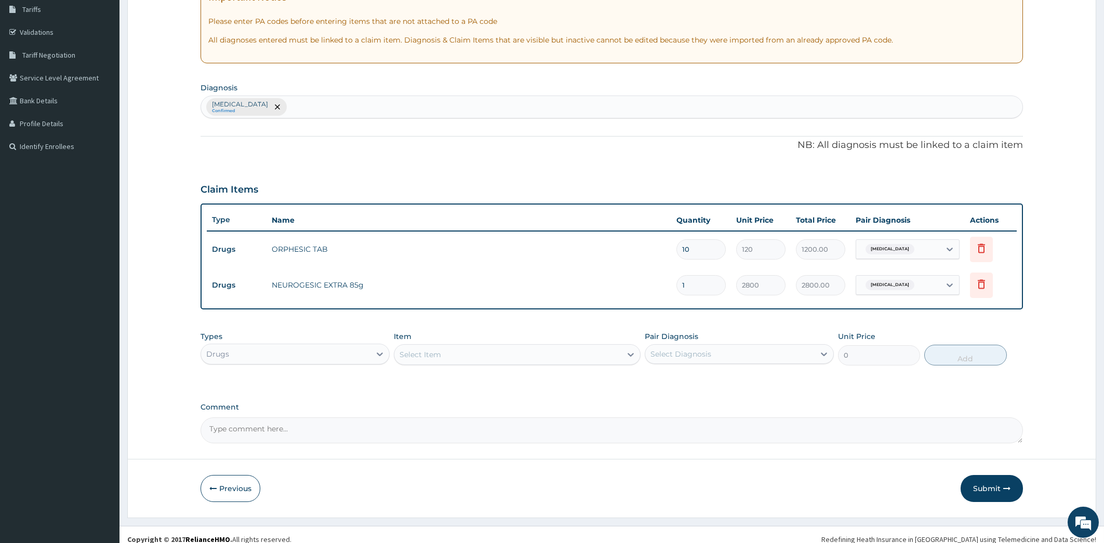
scroll to position [181, 0]
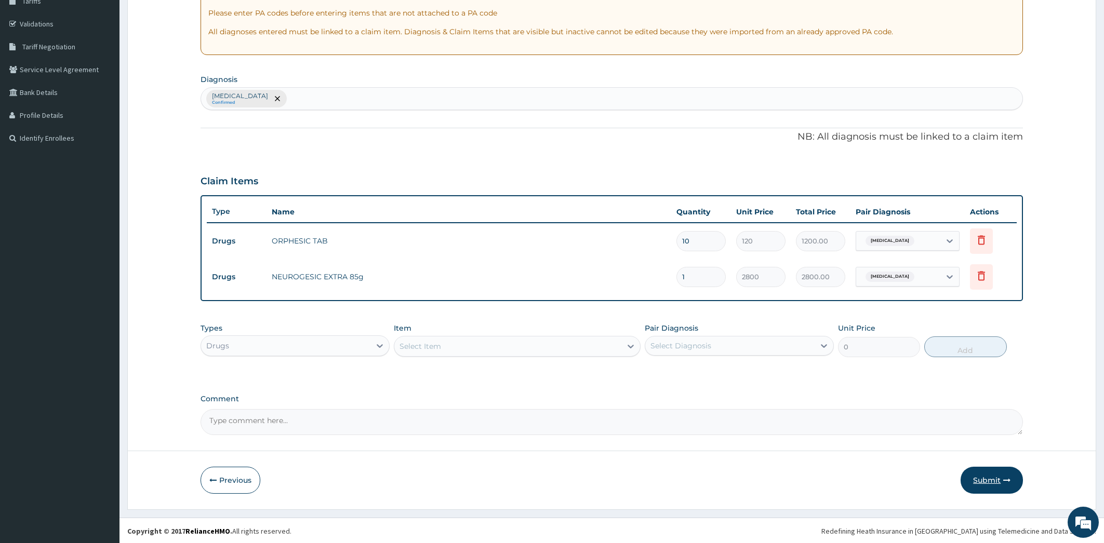
click at [982, 479] on button "Submit" at bounding box center [991, 480] width 62 height 27
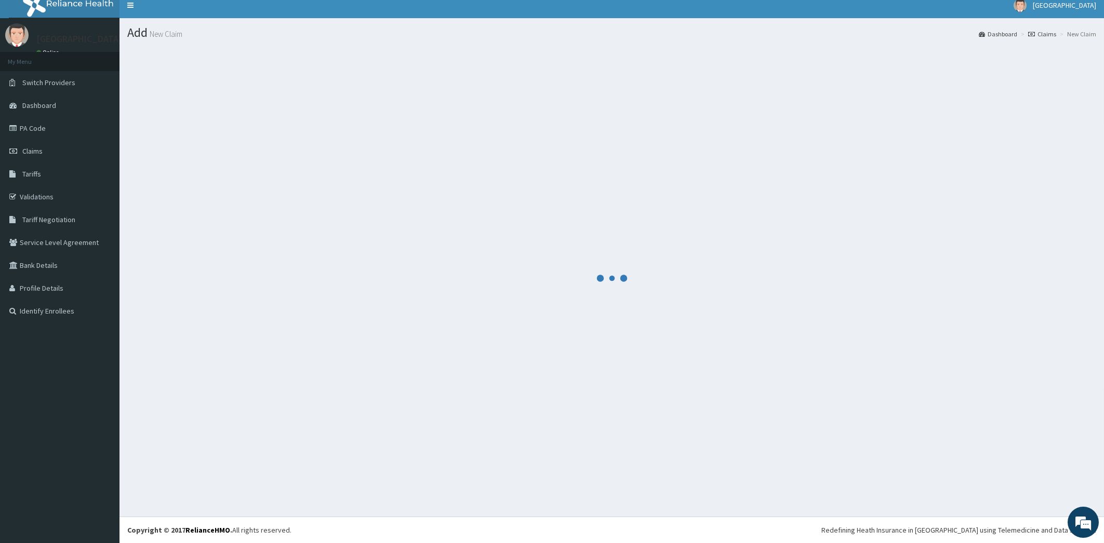
scroll to position [8, 0]
